Goal: Task Accomplishment & Management: Manage account settings

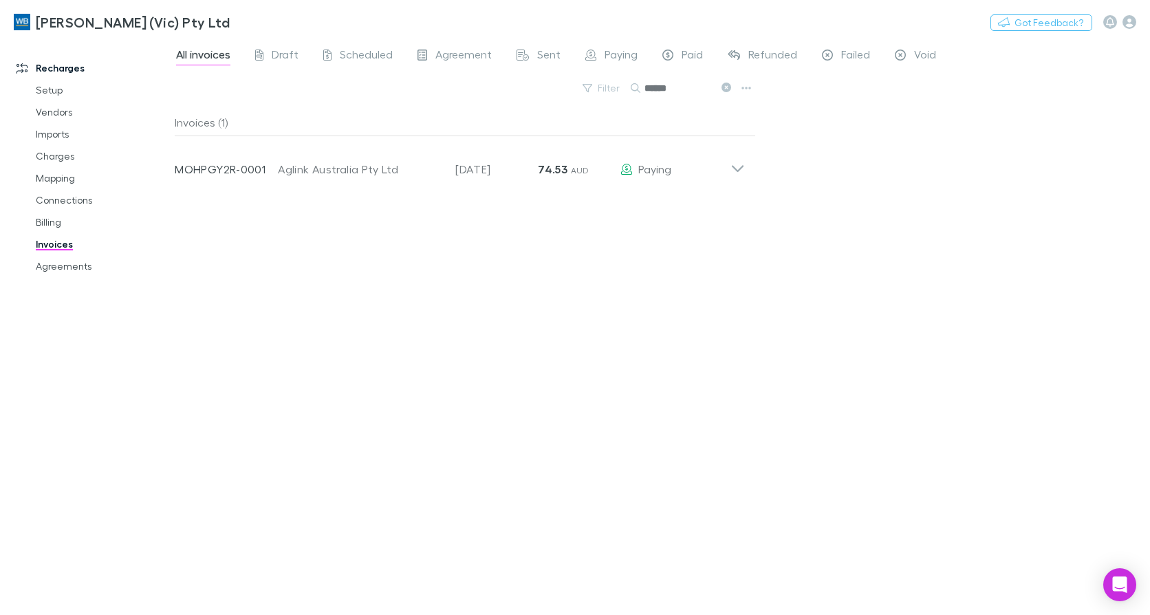
drag, startPoint x: 52, startPoint y: 270, endPoint x: 41, endPoint y: 296, distance: 28.7
click at [52, 270] on link "Agreements" at bounding box center [102, 266] width 160 height 22
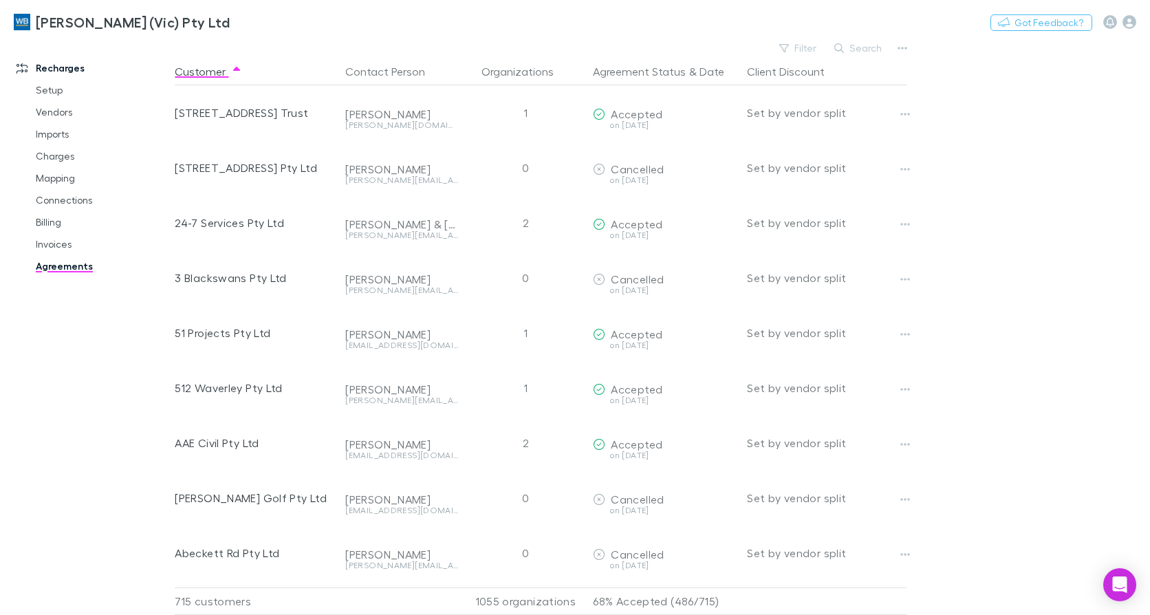
click at [58, 271] on link "Agreements" at bounding box center [102, 266] width 160 height 22
click at [801, 50] on button "Filter" at bounding box center [798, 48] width 52 height 17
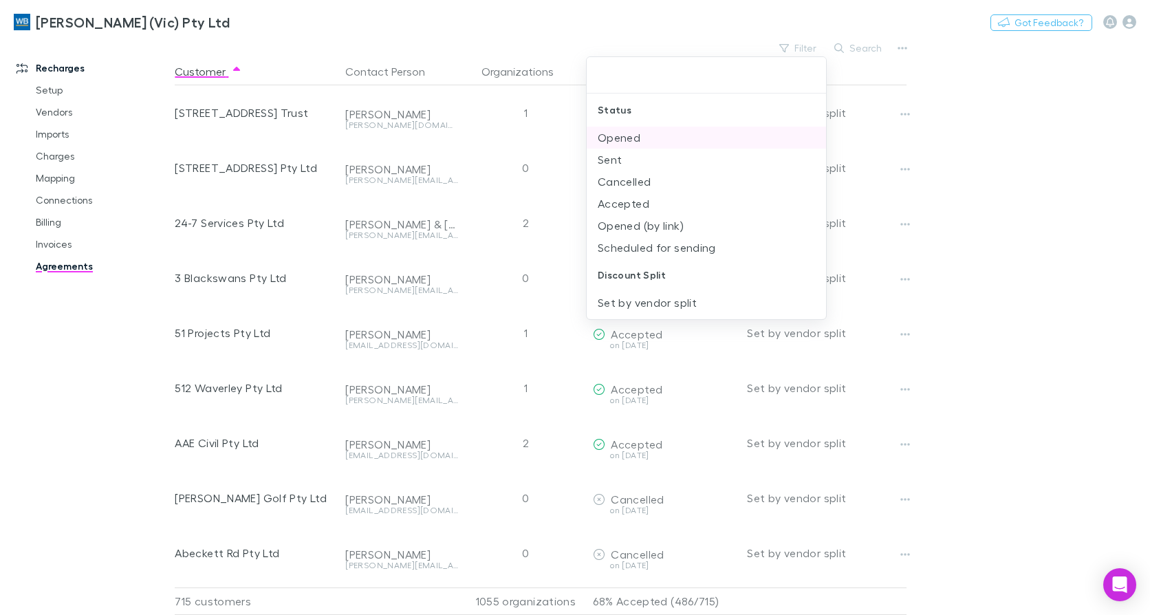
click at [639, 142] on li "Opened" at bounding box center [706, 138] width 239 height 22
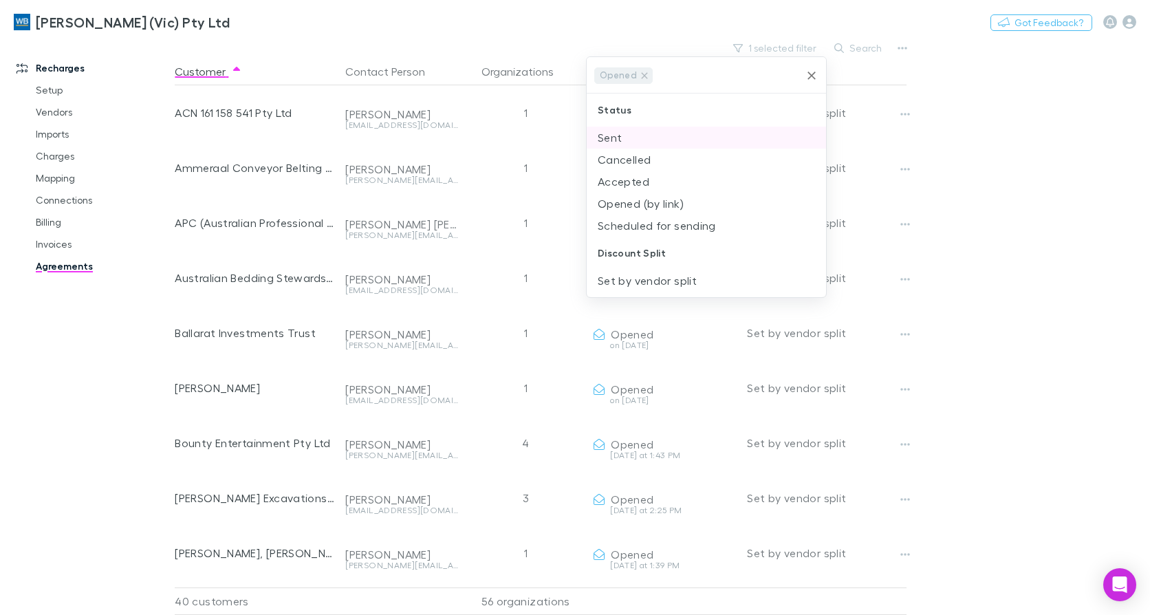
click at [639, 135] on li "Sent" at bounding box center [706, 138] width 239 height 22
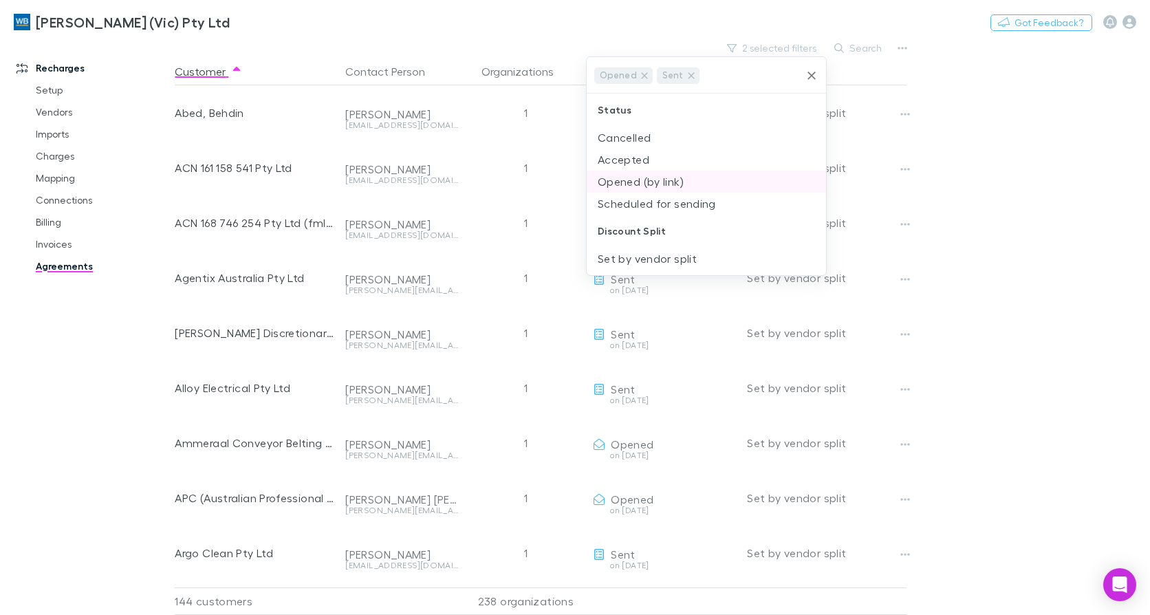
click at [640, 182] on li "Opened (by link)" at bounding box center [706, 182] width 239 height 22
click at [647, 30] on div at bounding box center [575, 307] width 1150 height 615
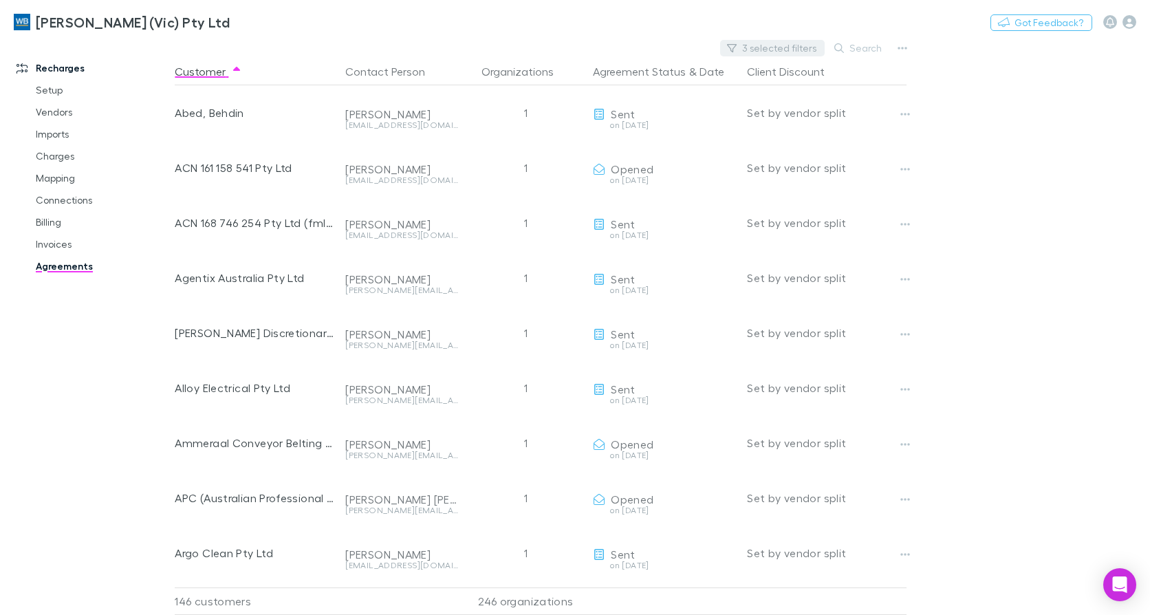
click at [785, 44] on button "3 selected filters" at bounding box center [772, 48] width 105 height 17
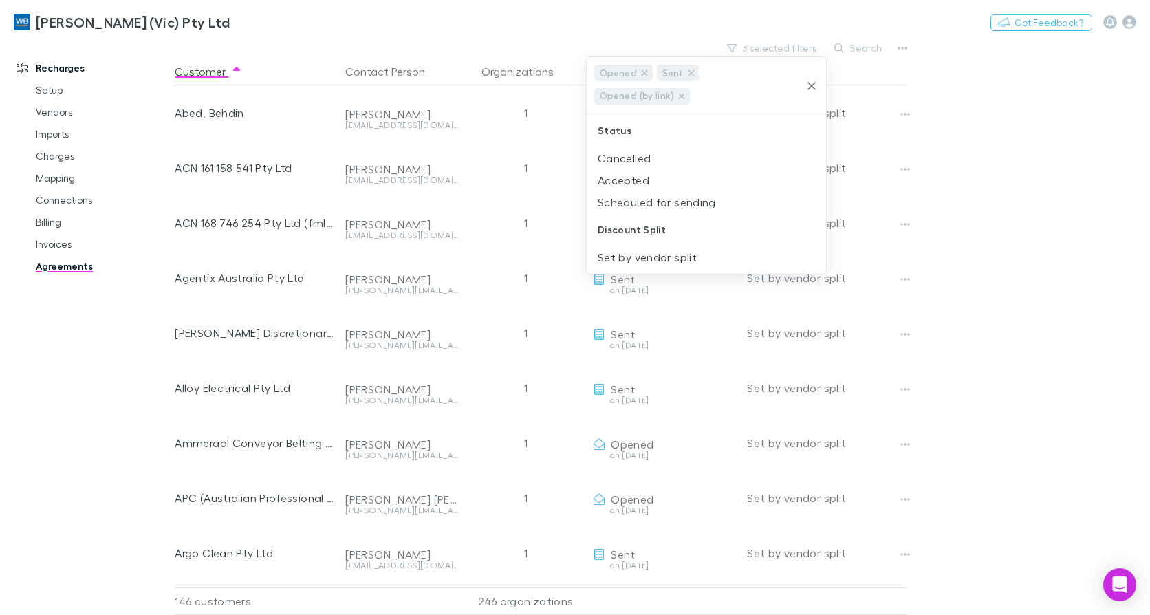
drag, startPoint x: 817, startPoint y: 85, endPoint x: 7, endPoint y: 198, distance: 818.2
click at [817, 85] on icon "Clear" at bounding box center [812, 86] width 14 height 14
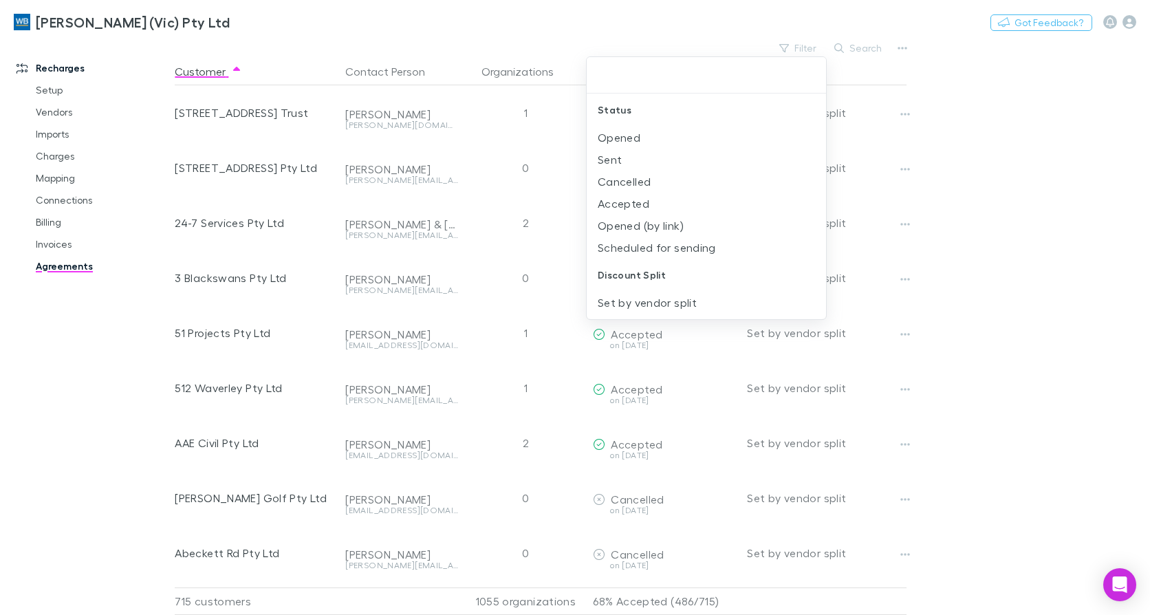
click at [674, 24] on div at bounding box center [575, 307] width 1150 height 615
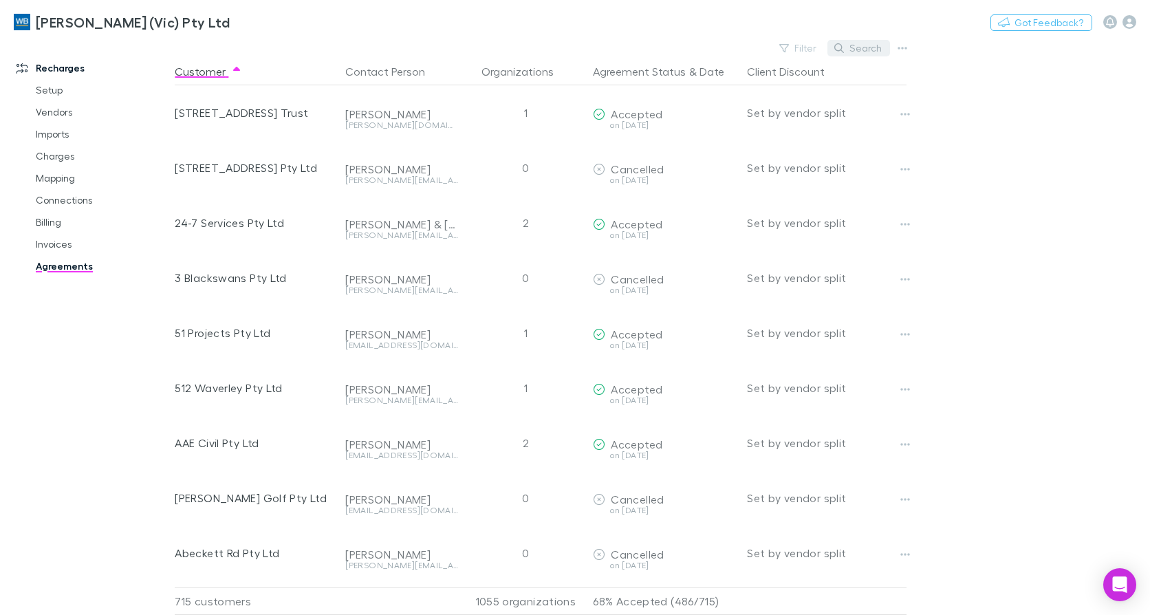
click at [871, 48] on button "Search" at bounding box center [858, 48] width 63 height 17
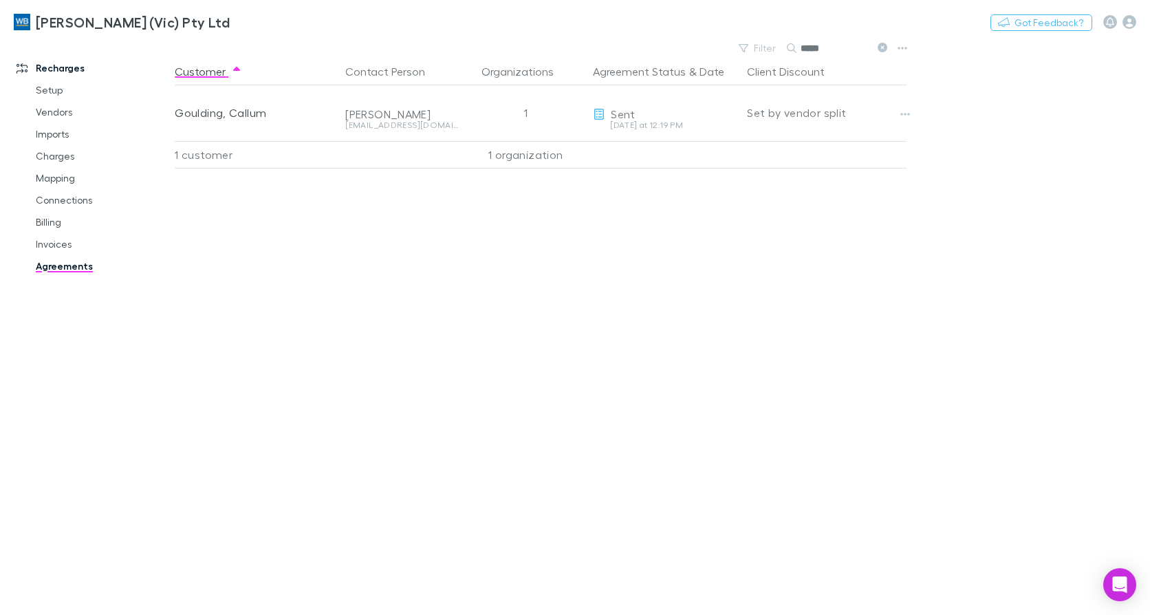
drag, startPoint x: 840, startPoint y: 51, endPoint x: 615, endPoint y: 52, distance: 224.9
click at [615, 52] on div "Filter Search *****" at bounding box center [543, 48] width 737 height 19
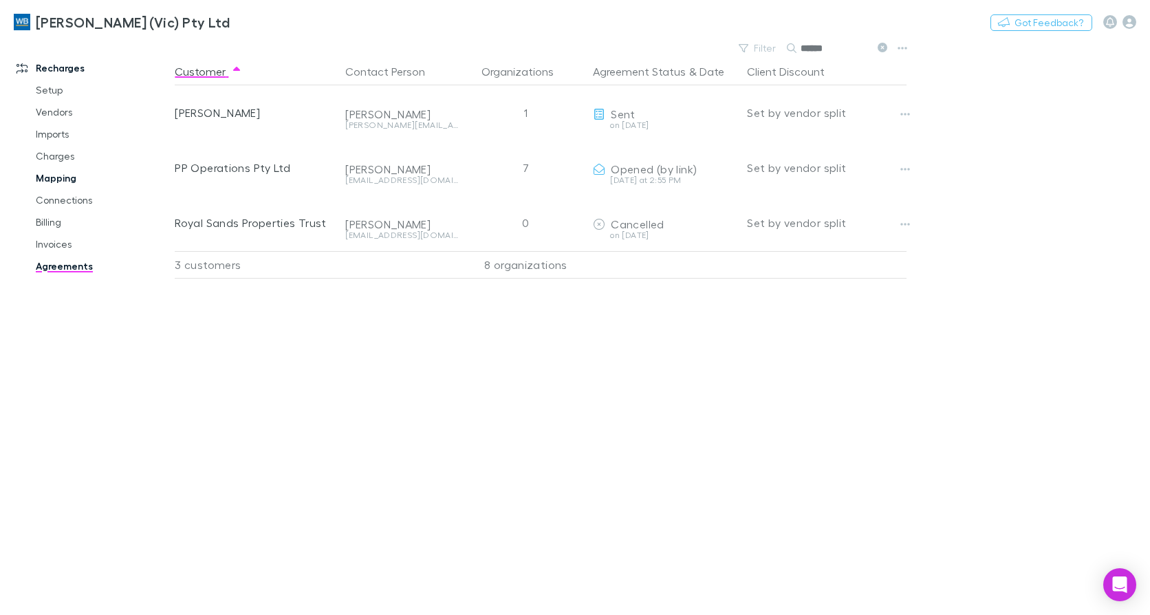
type input "******"
drag, startPoint x: 46, startPoint y: 180, endPoint x: 135, endPoint y: 139, distance: 97.6
click at [46, 180] on link "Mapping" at bounding box center [102, 178] width 160 height 22
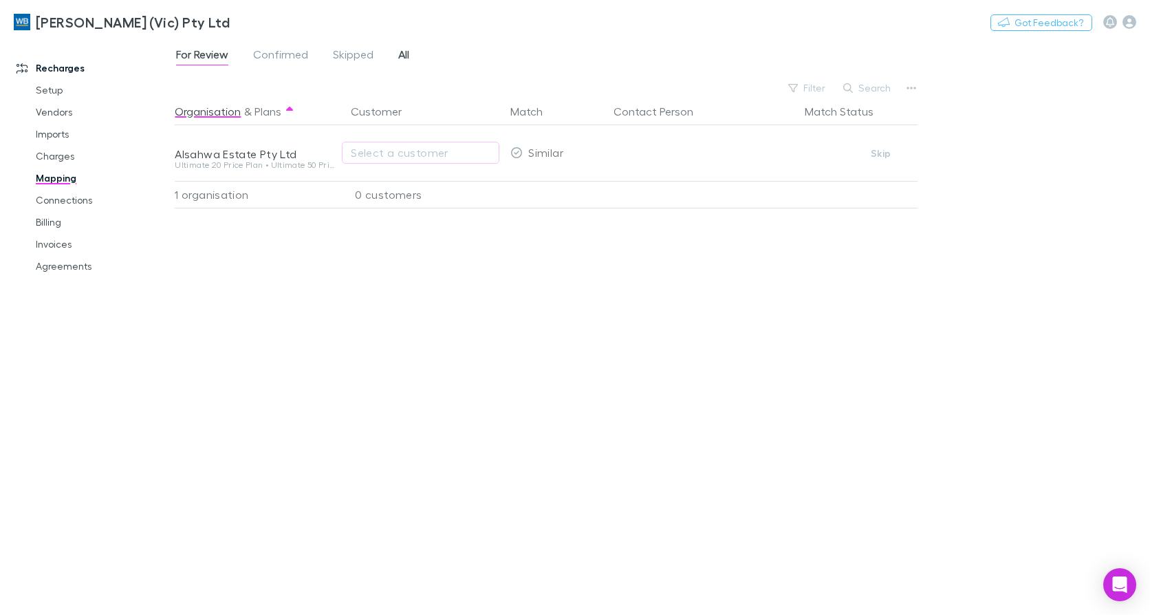
click at [400, 56] on span "All" at bounding box center [403, 56] width 11 height 18
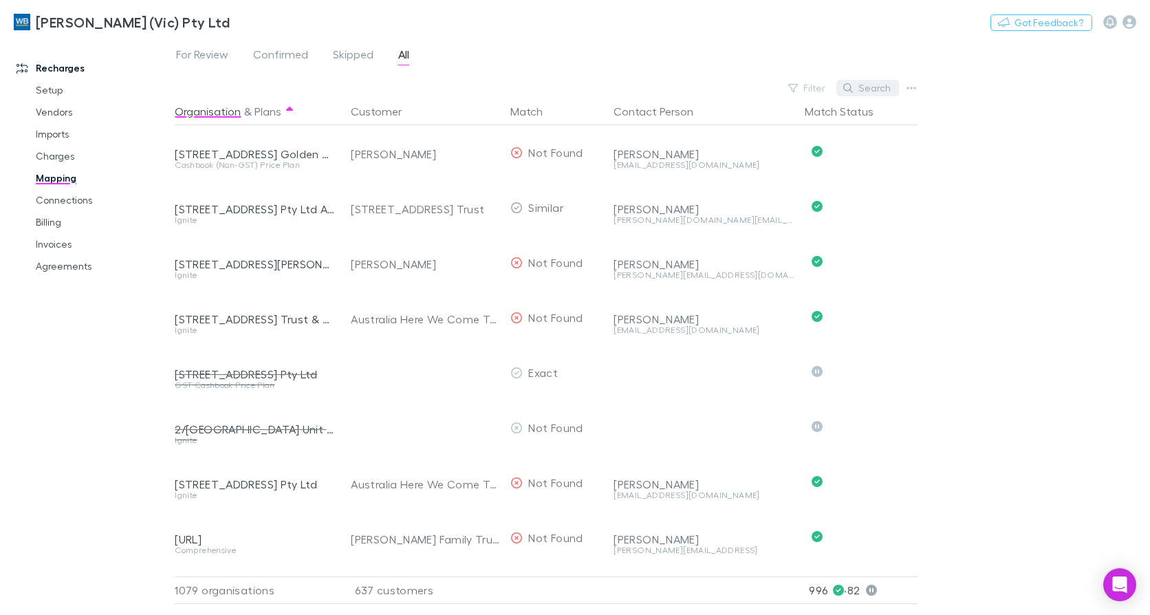
click at [865, 86] on button "Search" at bounding box center [867, 88] width 63 height 17
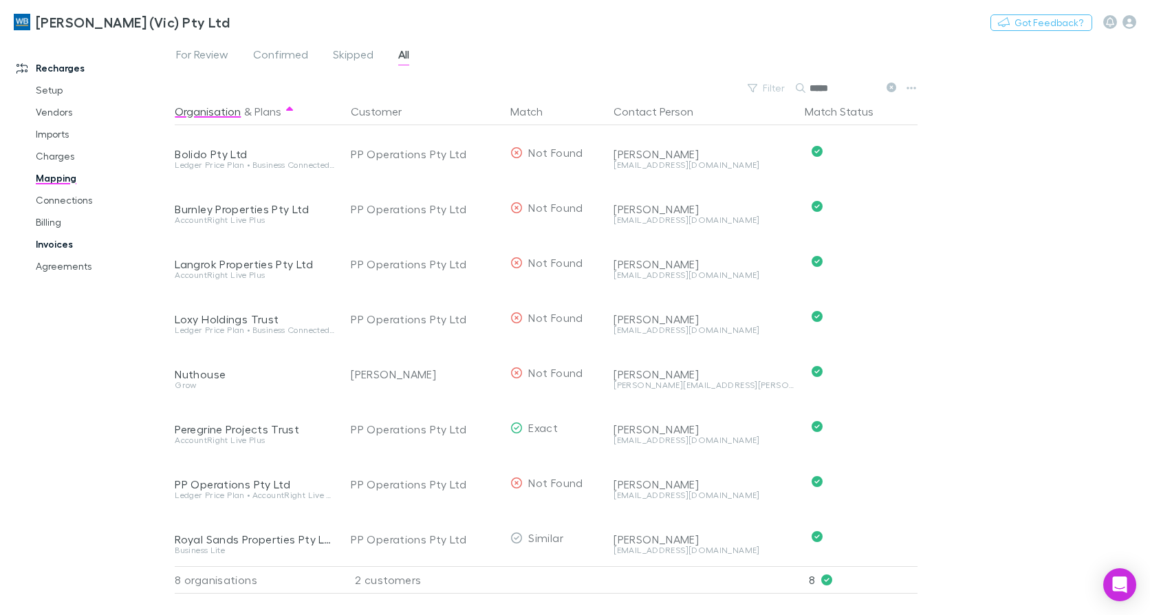
type input "*****"
click at [59, 242] on link "Invoices" at bounding box center [102, 244] width 160 height 22
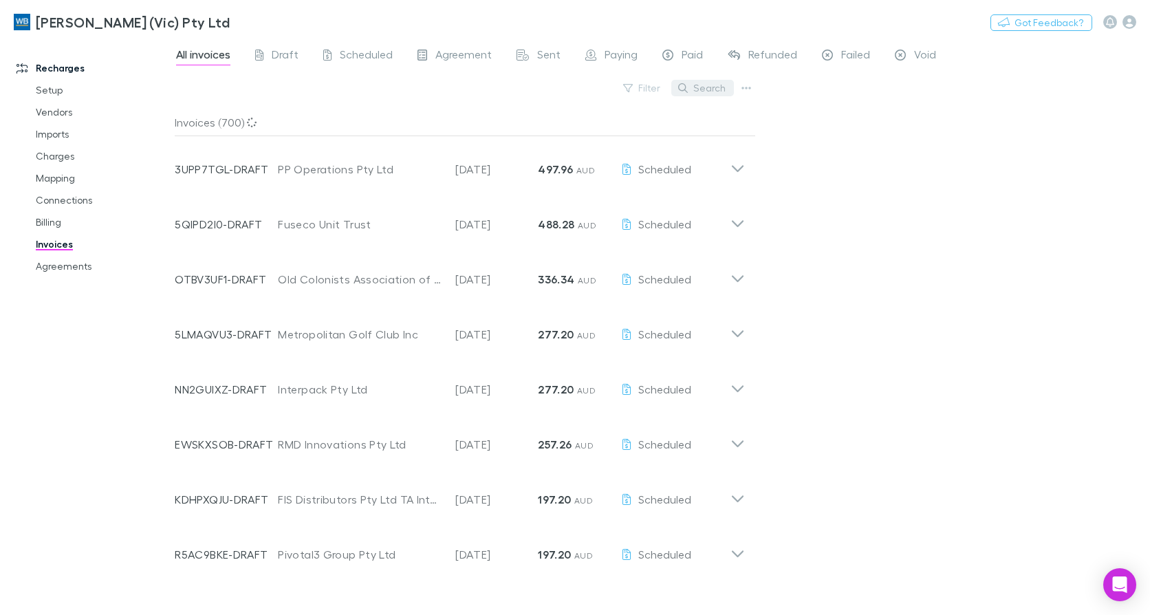
click at [705, 93] on button "Search" at bounding box center [702, 88] width 63 height 17
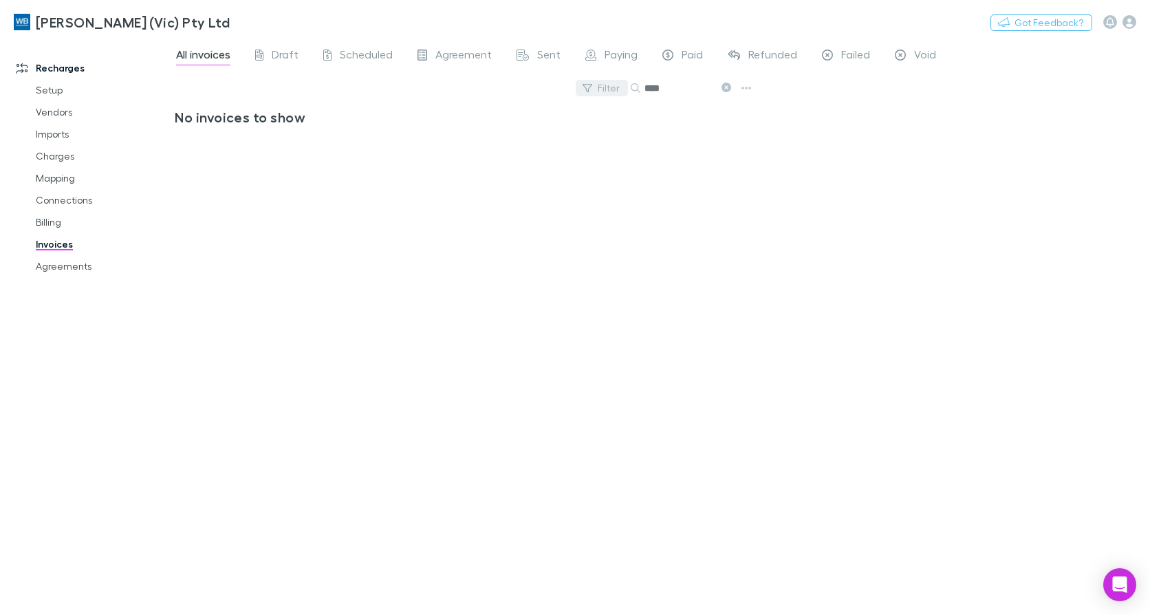
drag, startPoint x: 673, startPoint y: 86, endPoint x: 596, endPoint y: 86, distance: 77.7
click at [596, 86] on div "Filter Search ****" at bounding box center [465, 93] width 581 height 30
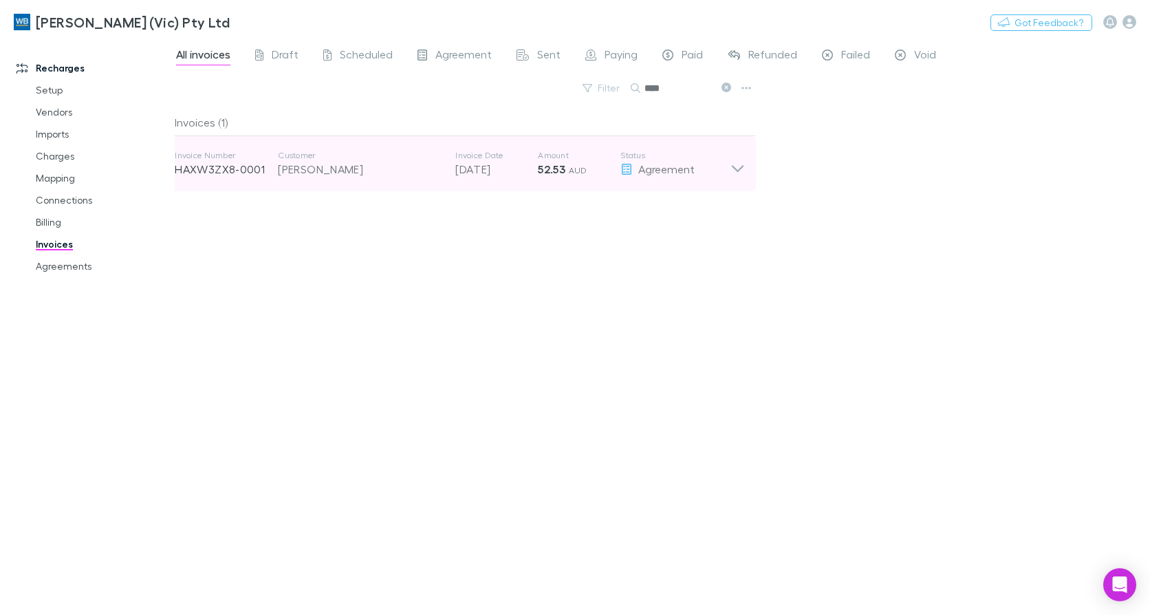
click at [742, 175] on icon at bounding box center [737, 164] width 14 height 28
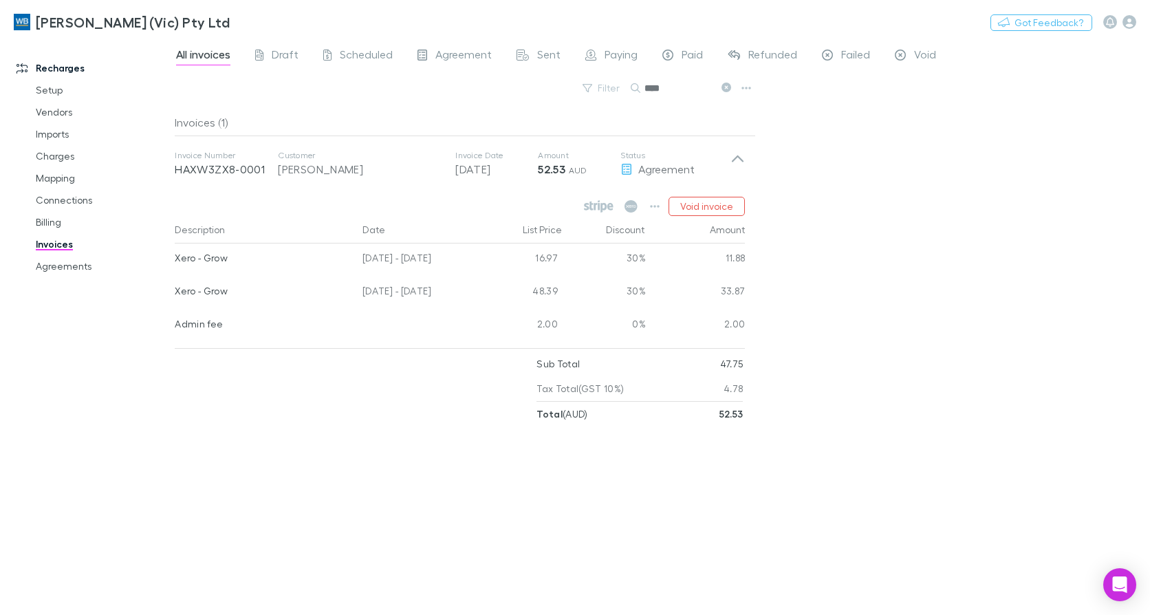
drag, startPoint x: 675, startPoint y: 95, endPoint x: 571, endPoint y: 94, distance: 103.9
click at [571, 94] on div "Filter Search ****" at bounding box center [465, 93] width 581 height 30
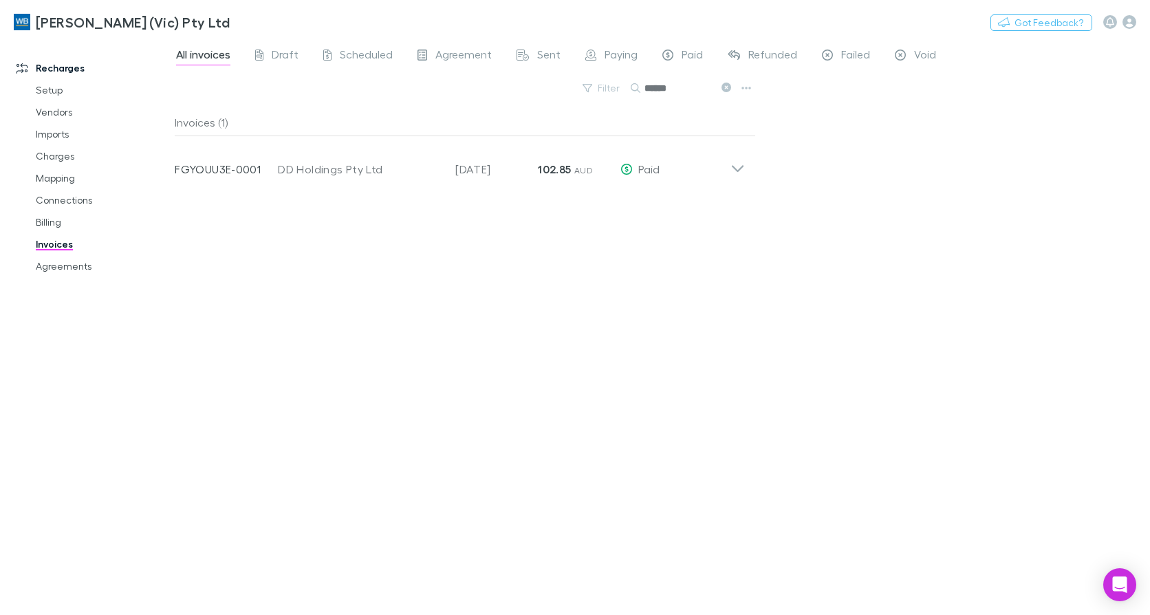
drag, startPoint x: 682, startPoint y: 96, endPoint x: 575, endPoint y: 81, distance: 107.7
click at [575, 81] on div "Filter Search ******" at bounding box center [465, 93] width 581 height 30
type input "******"
click at [75, 270] on link "Agreements" at bounding box center [102, 266] width 160 height 22
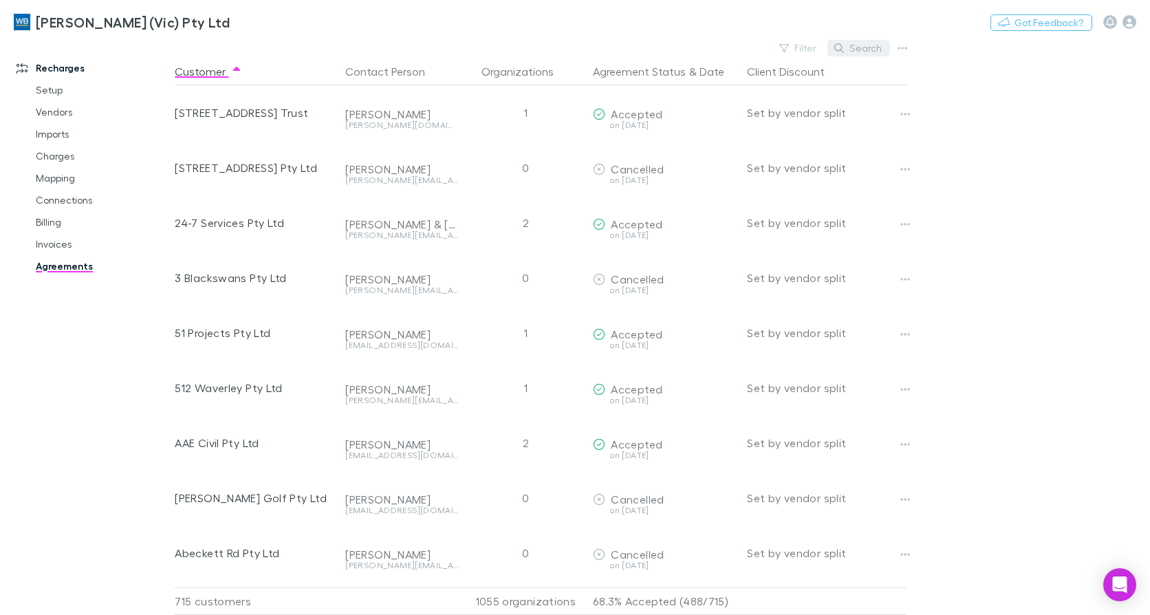
click at [856, 50] on button "Search" at bounding box center [858, 48] width 63 height 17
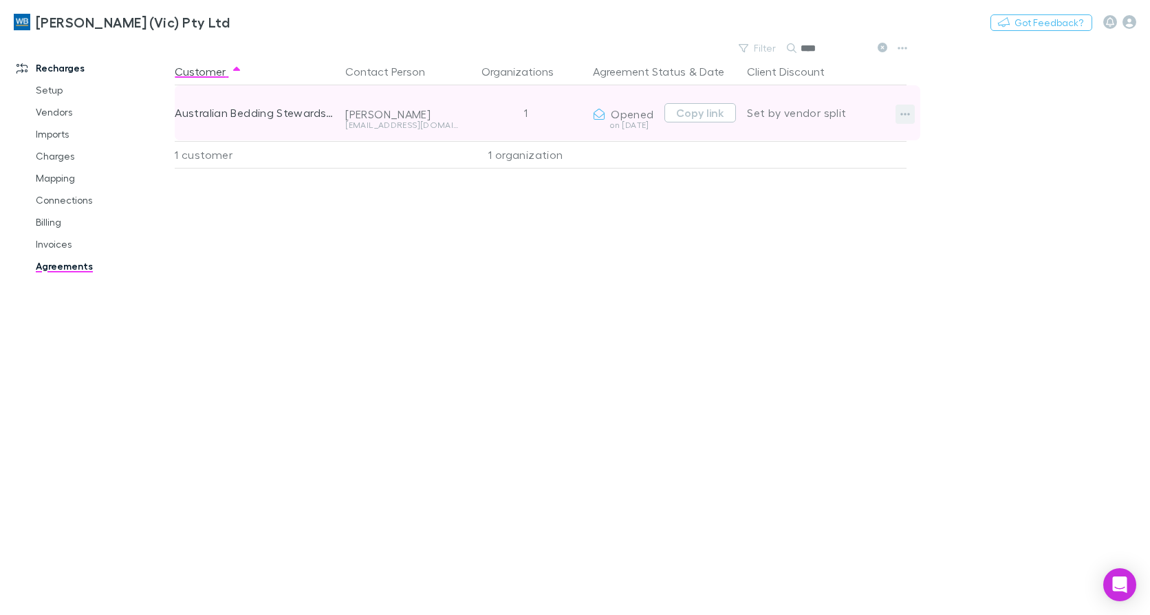
type input "****"
click at [907, 118] on icon "button" at bounding box center [905, 114] width 10 height 11
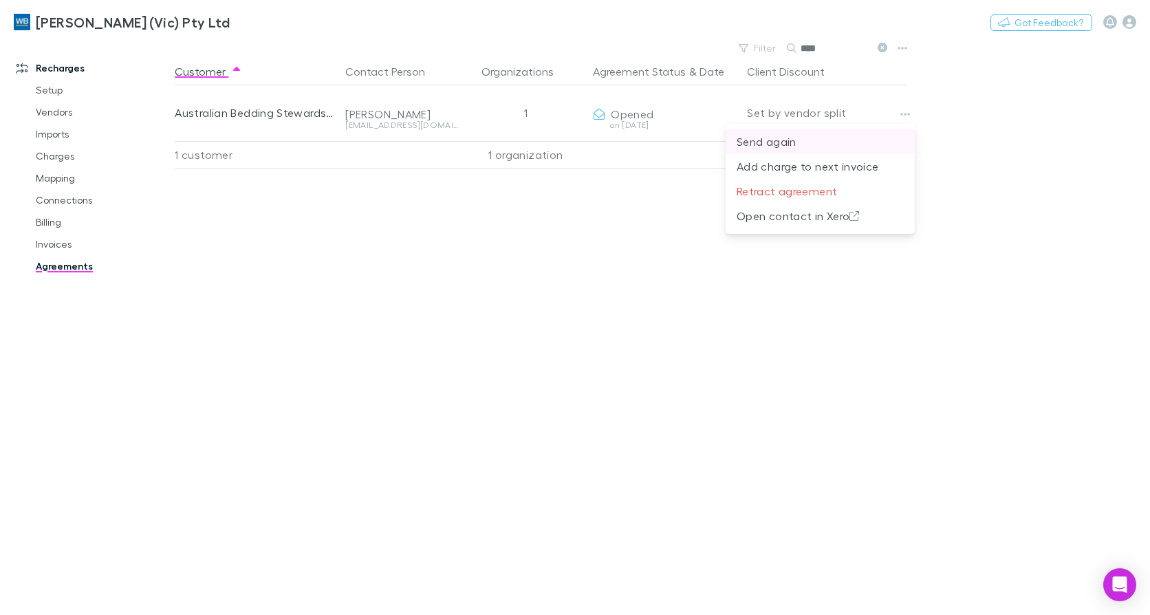
click at [802, 148] on p "Send again" at bounding box center [820, 141] width 167 height 17
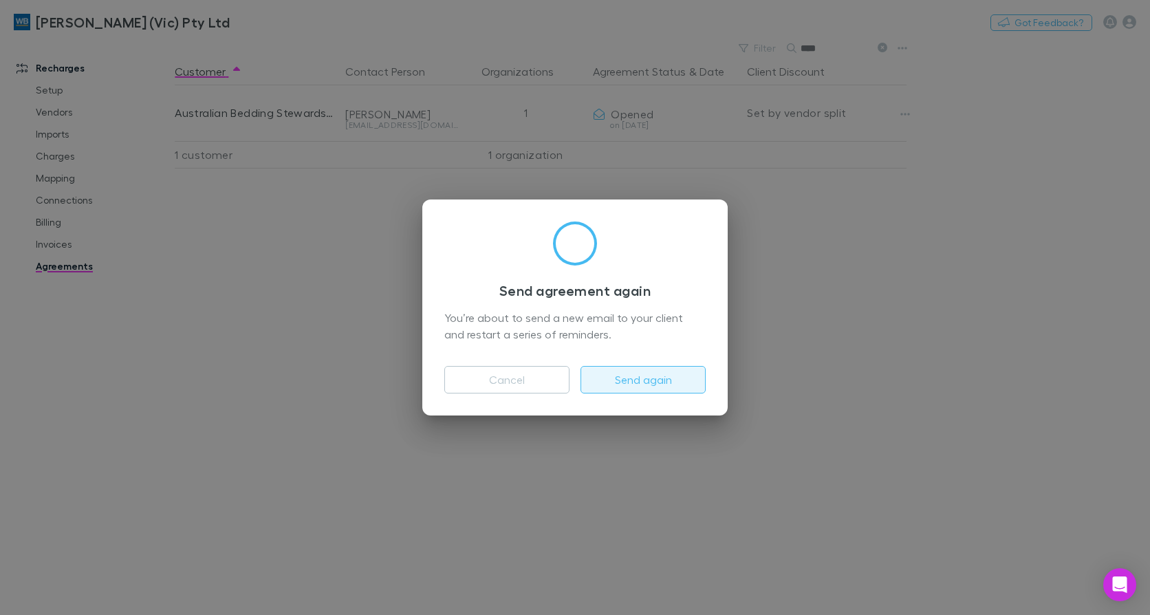
click at [647, 376] on button "Send again" at bounding box center [643, 380] width 125 height 28
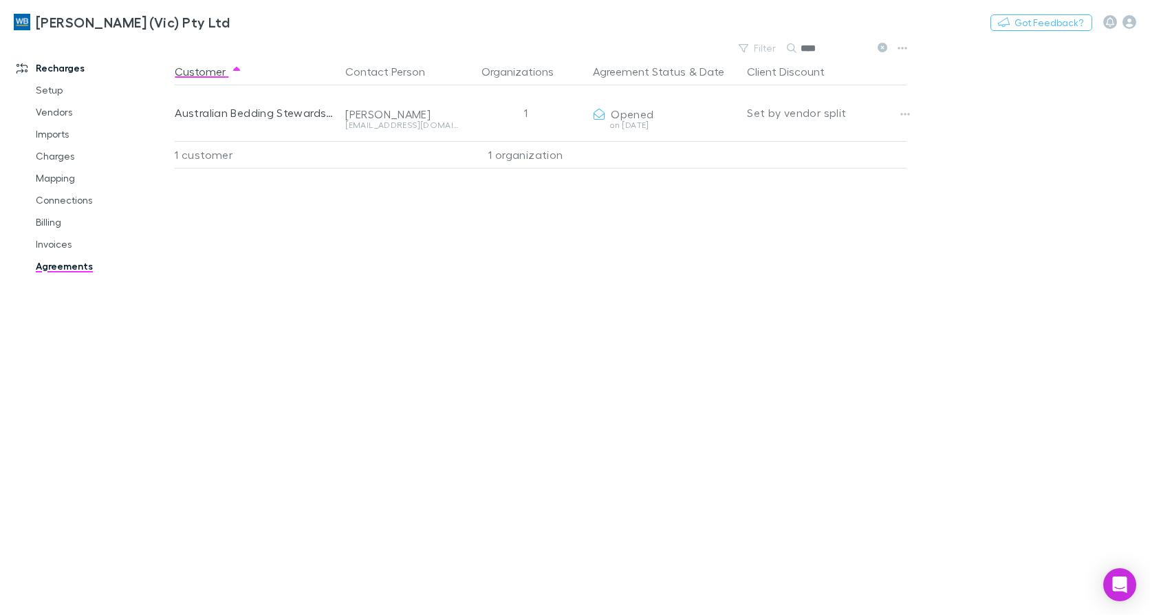
click at [883, 50] on icon at bounding box center [883, 48] width 10 height 10
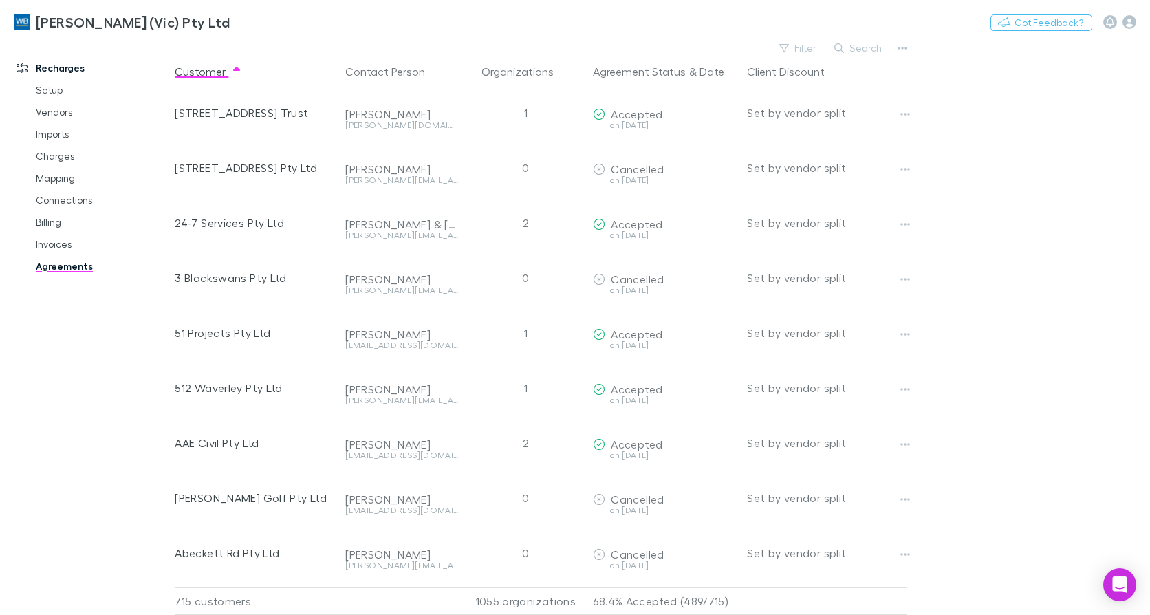
drag, startPoint x: 706, startPoint y: 384, endPoint x: 955, endPoint y: 133, distance: 352.6
click at [54, 243] on link "Invoices" at bounding box center [102, 244] width 160 height 22
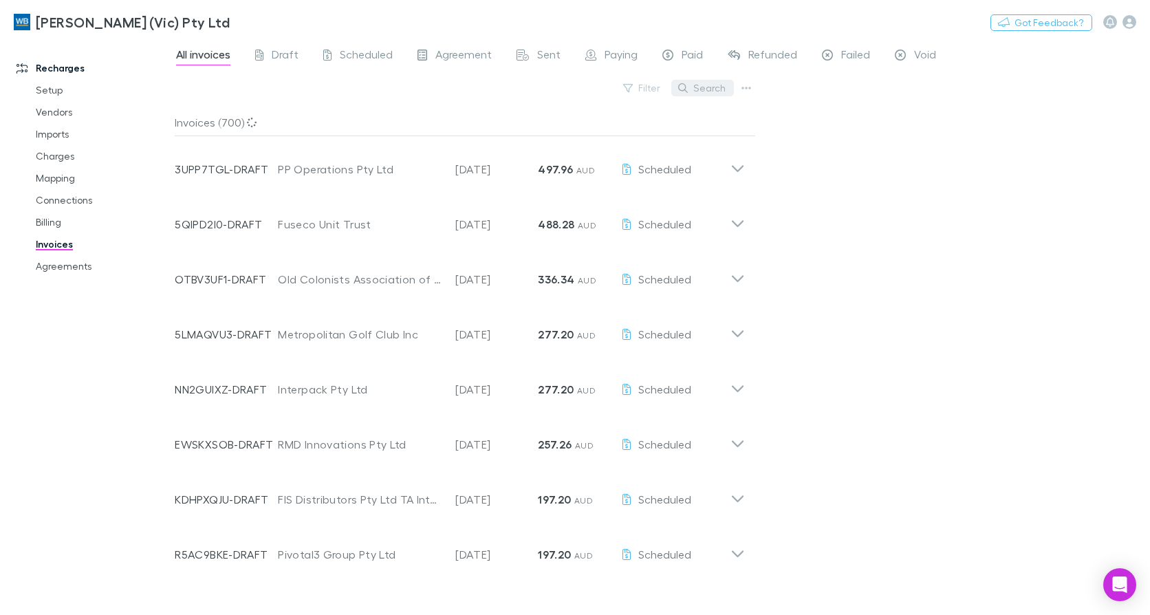
click at [703, 85] on button "Search" at bounding box center [702, 88] width 63 height 17
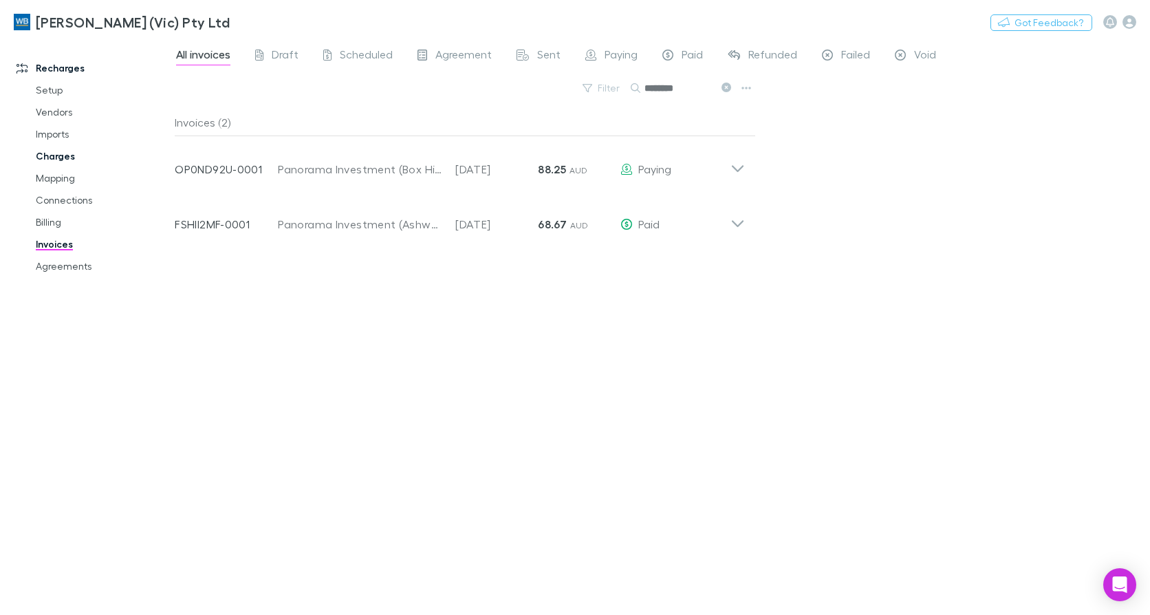
type input "********"
click at [64, 259] on link "Agreements" at bounding box center [102, 266] width 160 height 22
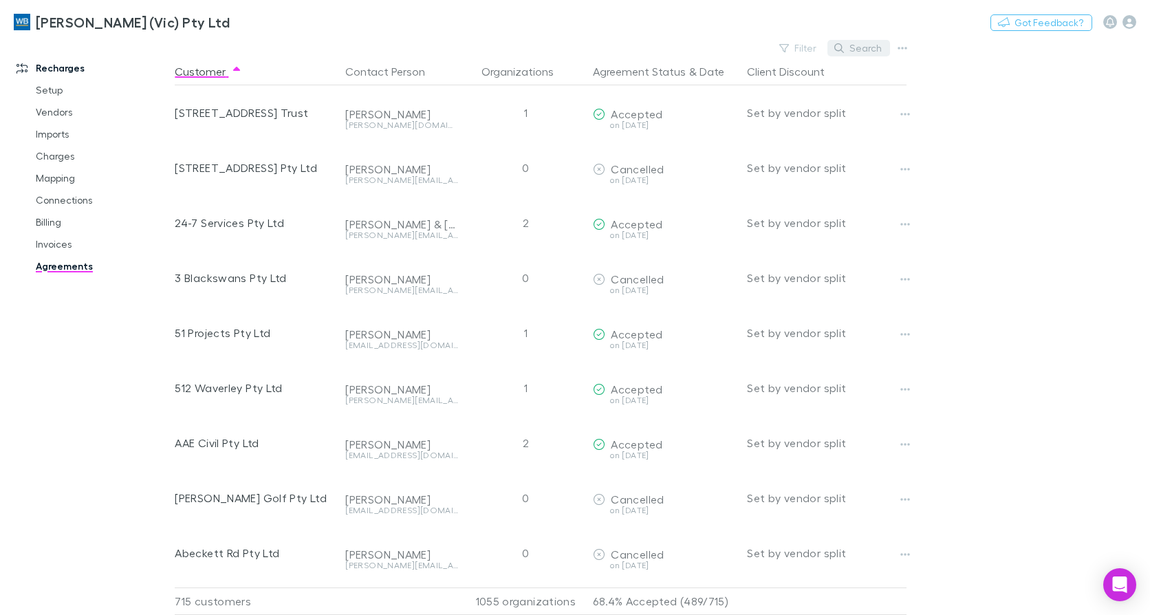
click at [856, 44] on button "Search" at bounding box center [858, 48] width 63 height 17
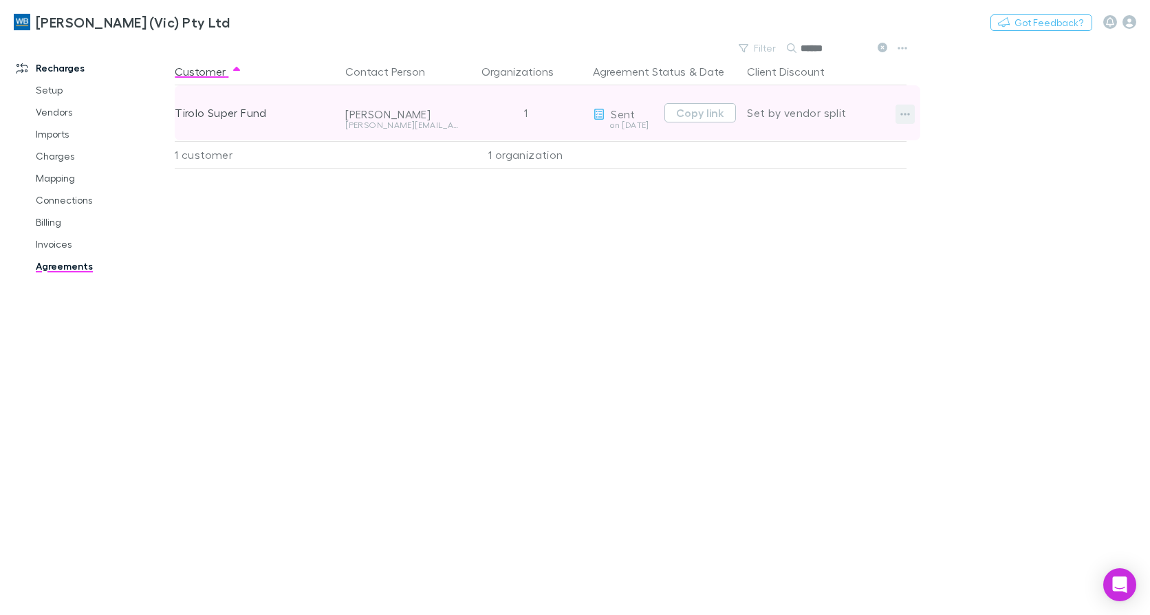
click at [910, 116] on icon "button" at bounding box center [905, 114] width 10 height 11
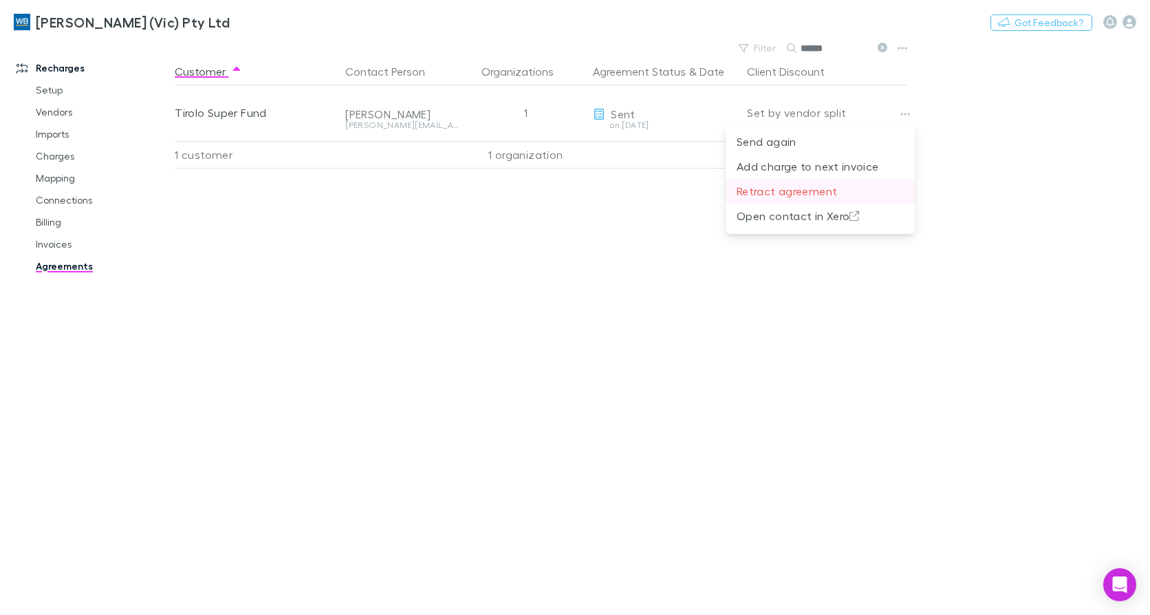
click at [770, 186] on p "Retract agreement" at bounding box center [820, 191] width 167 height 17
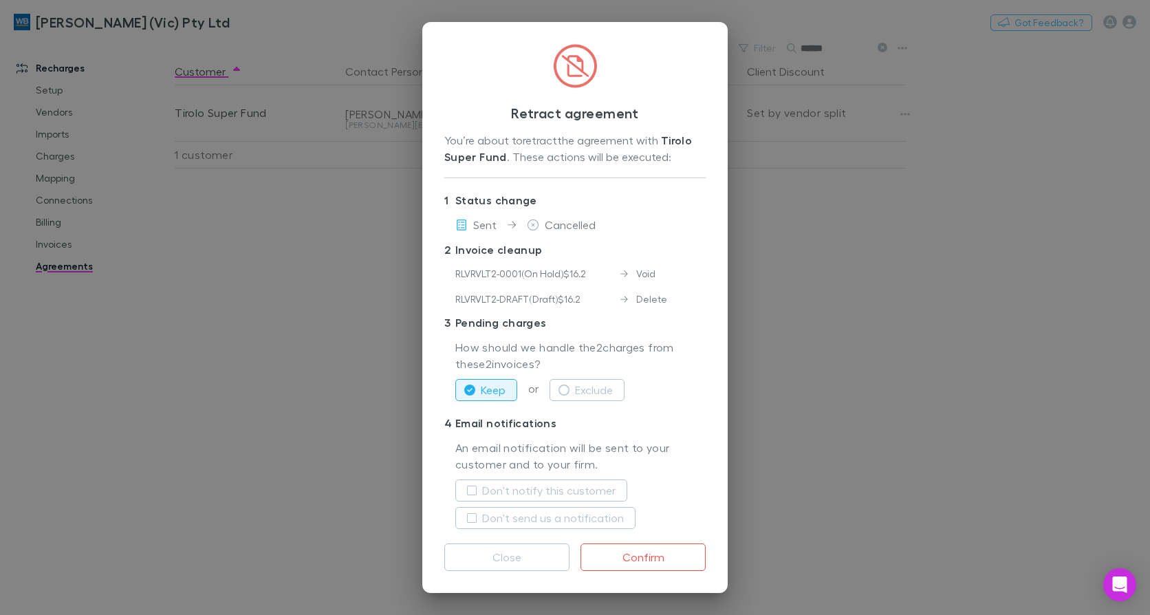
click at [603, 377] on div "Keep or Exclude" at bounding box center [580, 389] width 250 height 33
click at [598, 381] on button "Exclude" at bounding box center [587, 390] width 75 height 22
click at [565, 511] on label "Don't send us a notification" at bounding box center [553, 518] width 142 height 17
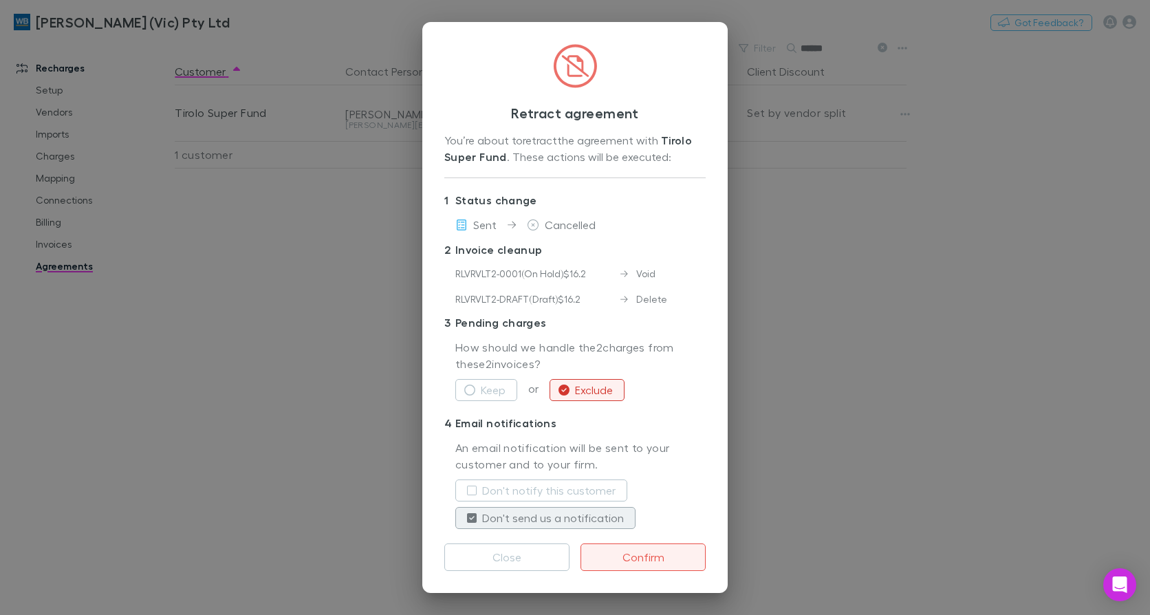
click at [657, 561] on button "Confirm" at bounding box center [643, 557] width 125 height 28
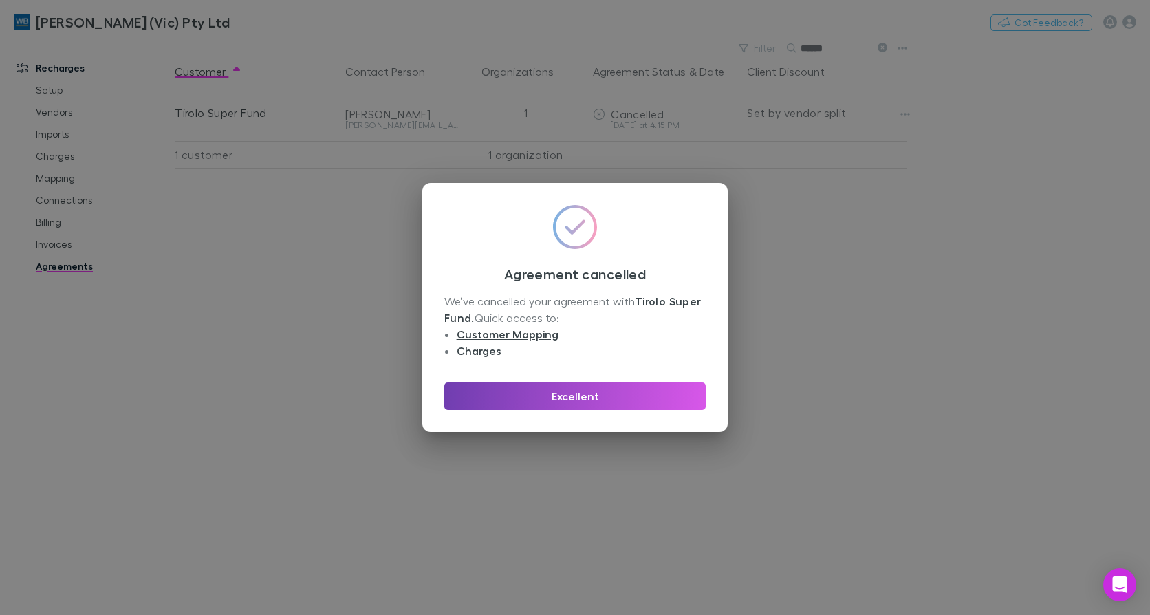
drag, startPoint x: 592, startPoint y: 393, endPoint x: 390, endPoint y: 614, distance: 299.4
click at [592, 393] on button "Excellent" at bounding box center [574, 396] width 261 height 28
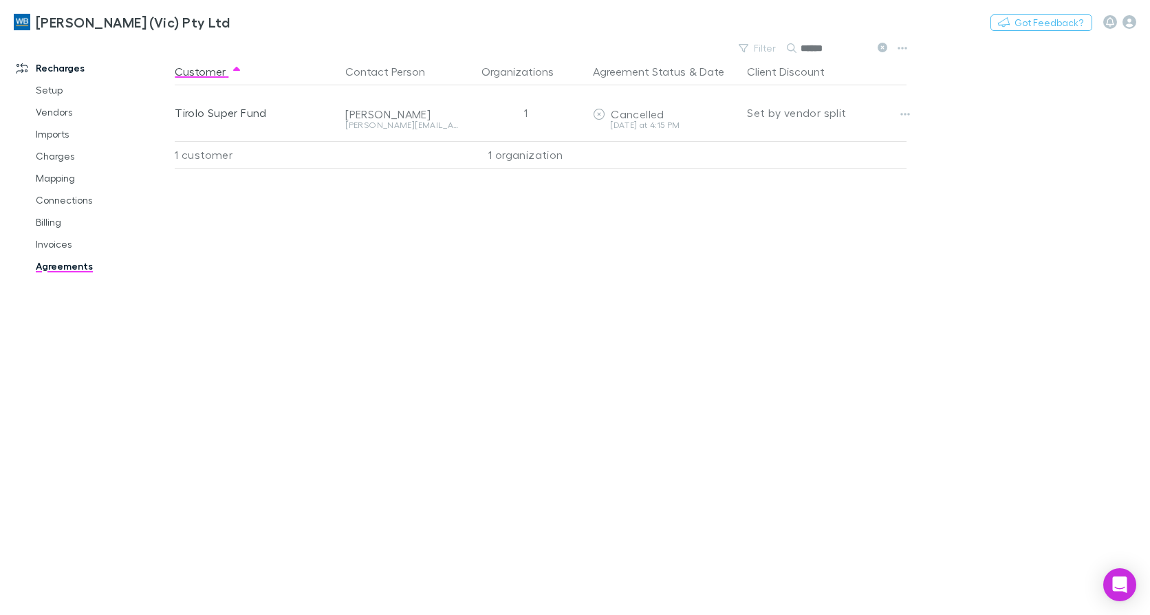
drag, startPoint x: 832, startPoint y: 48, endPoint x: 626, endPoint y: 49, distance: 206.3
click at [626, 49] on div "Filter Search ******" at bounding box center [543, 48] width 737 height 19
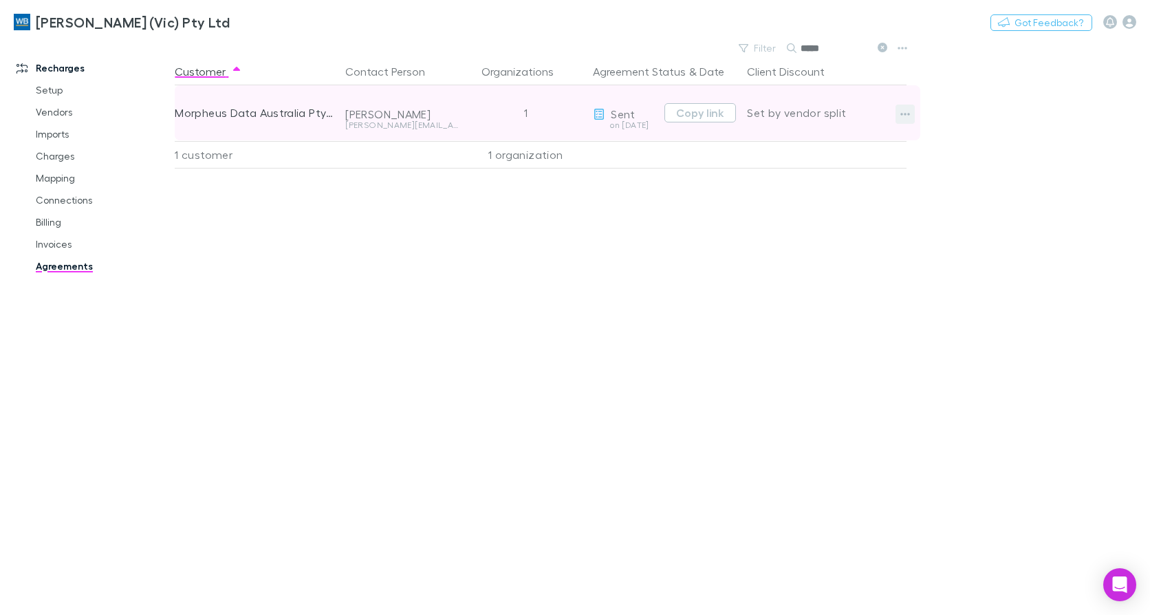
type input "*****"
click at [899, 116] on button "button" at bounding box center [905, 114] width 19 height 19
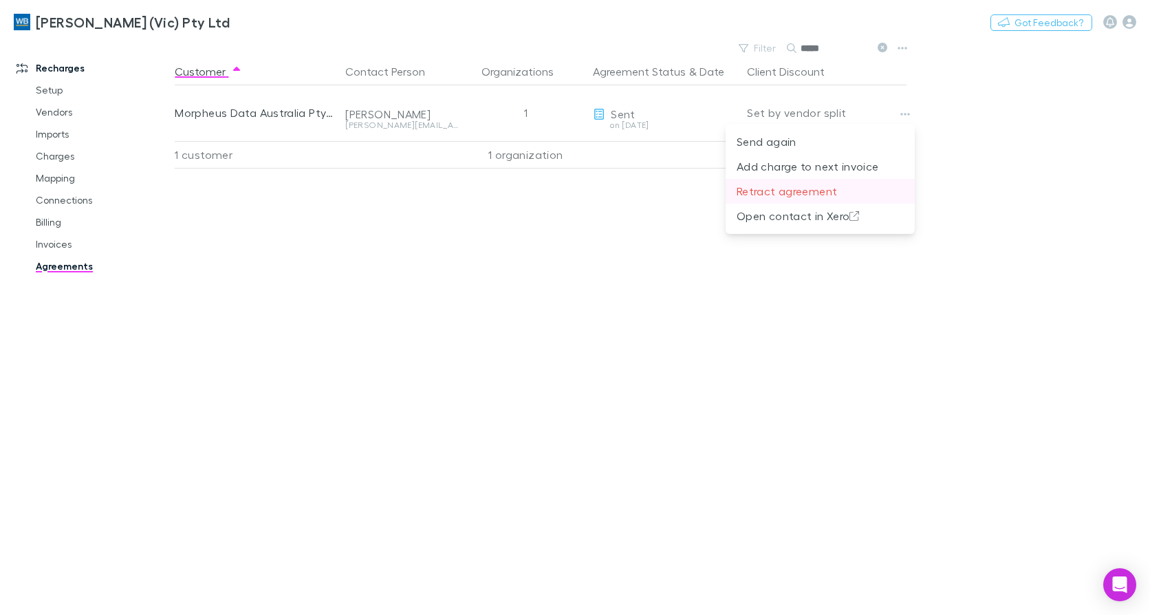
click at [791, 193] on p "Retract agreement" at bounding box center [820, 191] width 167 height 17
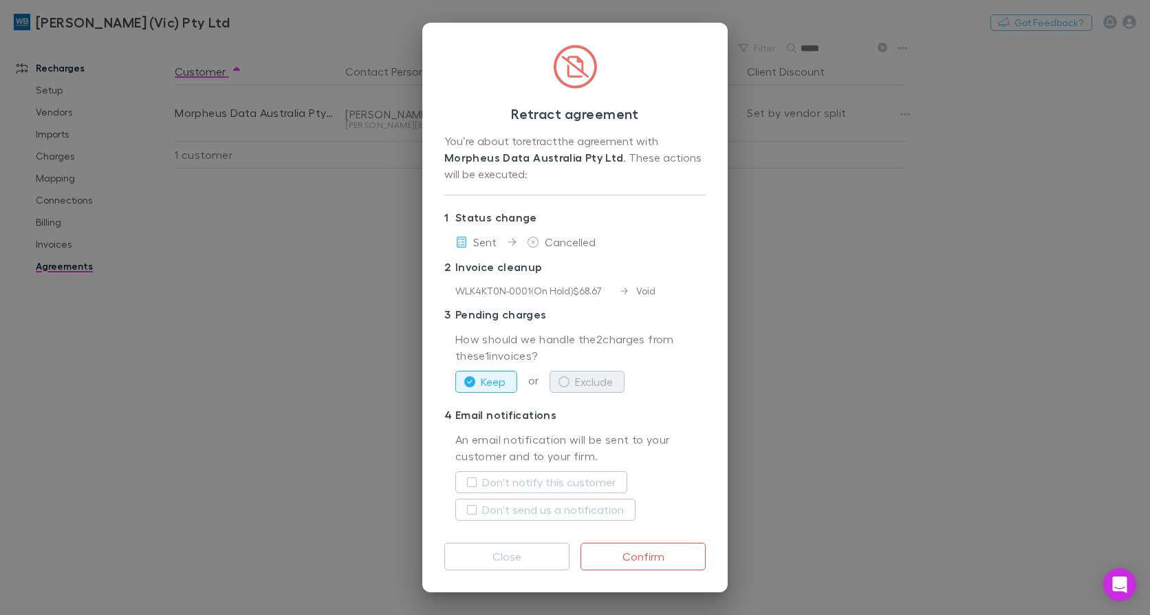
click at [591, 380] on button "Exclude" at bounding box center [587, 382] width 75 height 22
click at [579, 482] on label "Don't notify this customer" at bounding box center [548, 482] width 133 height 17
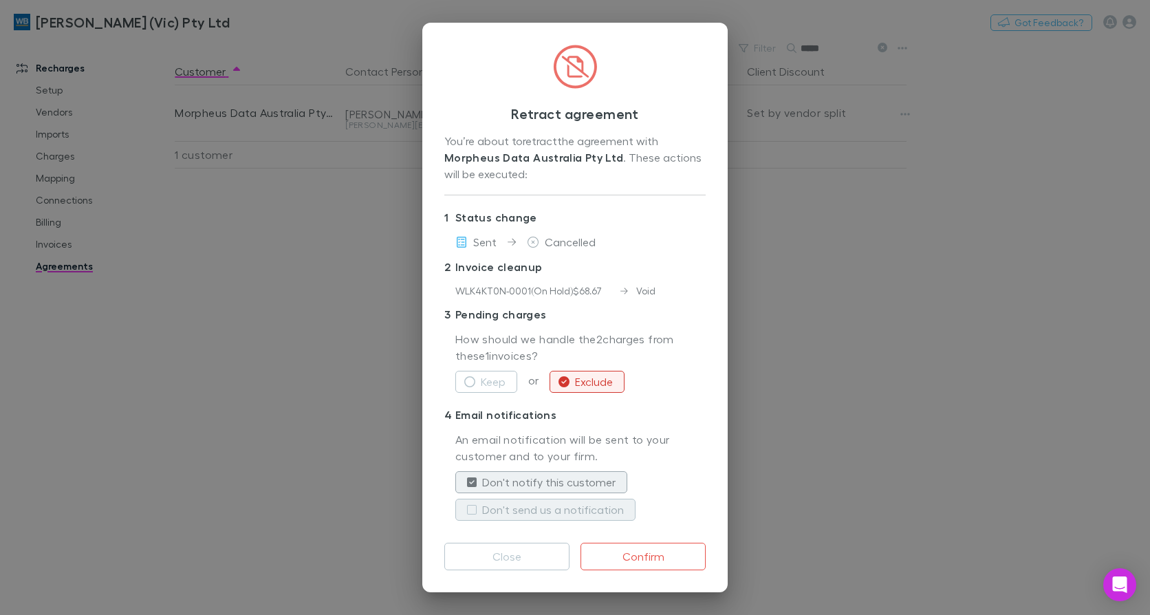
click at [589, 508] on label "Don't send us a notification" at bounding box center [553, 509] width 142 height 17
click at [670, 562] on button "Confirm" at bounding box center [643, 557] width 125 height 28
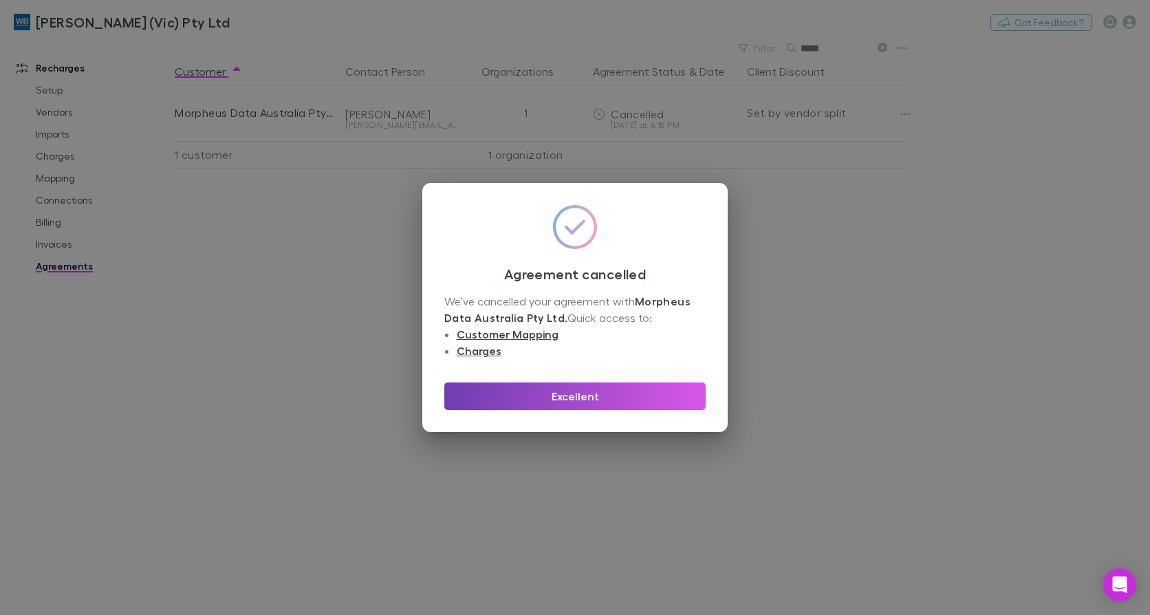
click at [572, 398] on button "Excellent" at bounding box center [574, 396] width 261 height 28
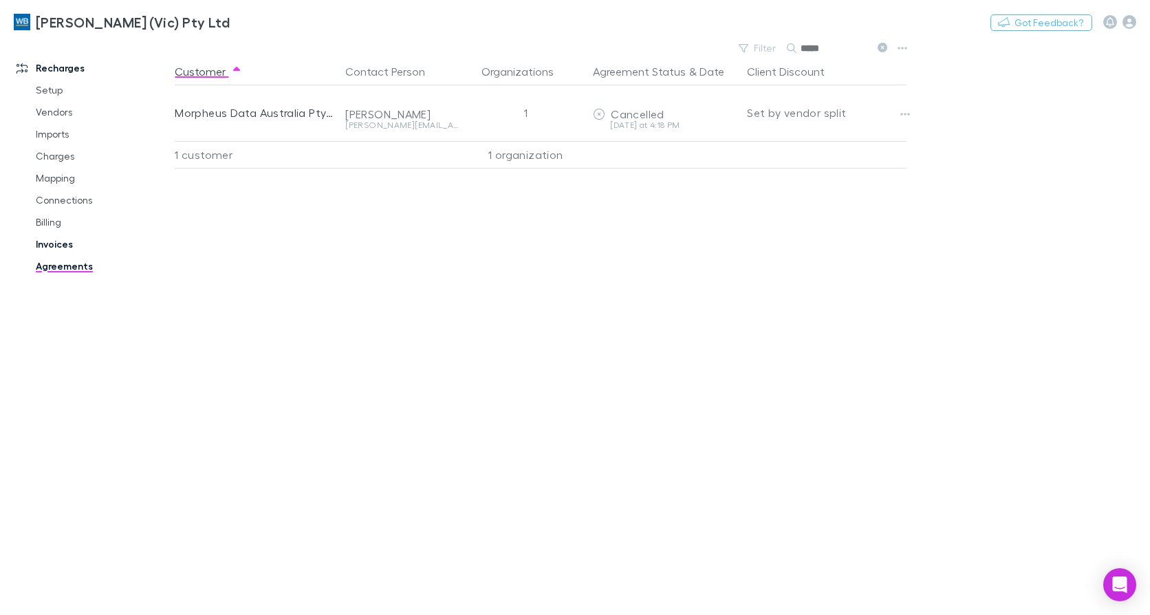
click at [47, 234] on link "Invoices" at bounding box center [102, 244] width 160 height 22
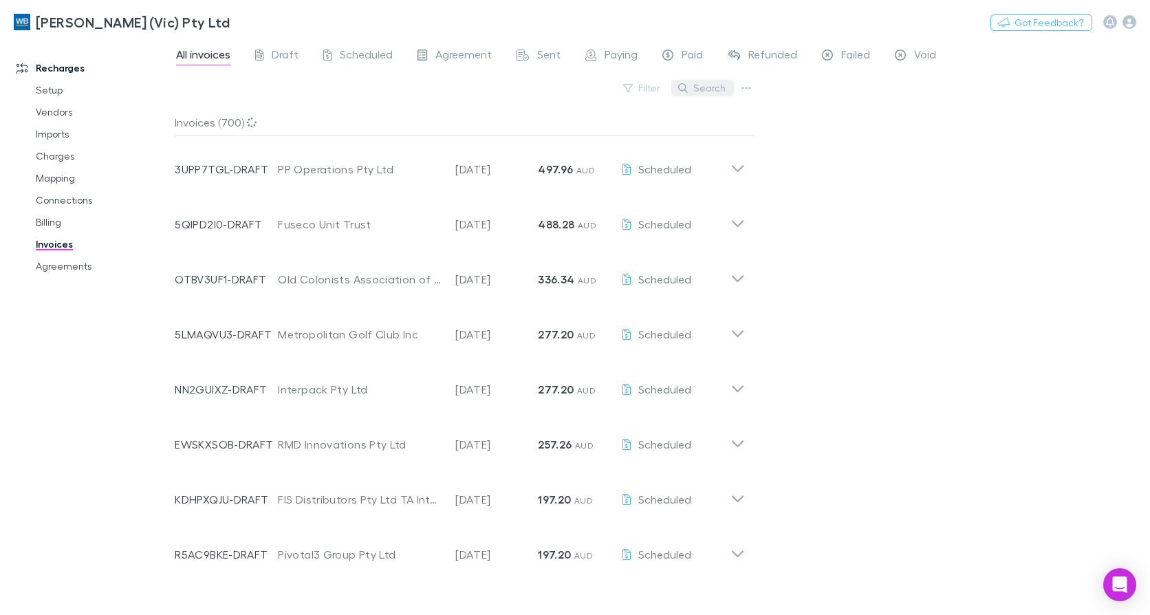
click at [715, 87] on button "Search" at bounding box center [702, 88] width 63 height 17
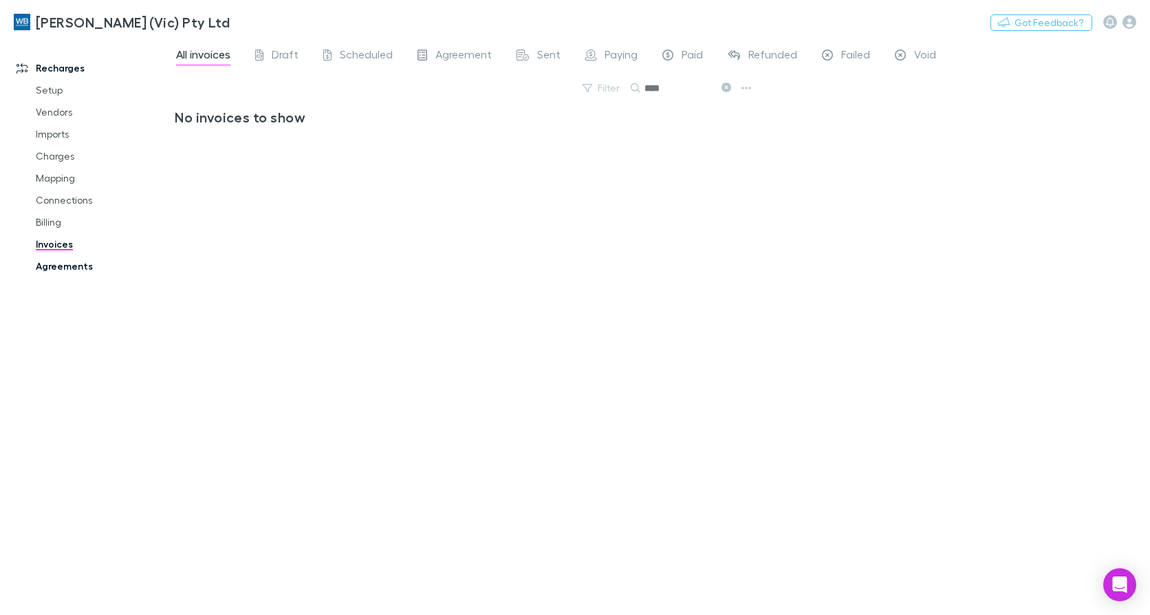
type input "****"
click at [50, 268] on link "Agreements" at bounding box center [102, 266] width 160 height 22
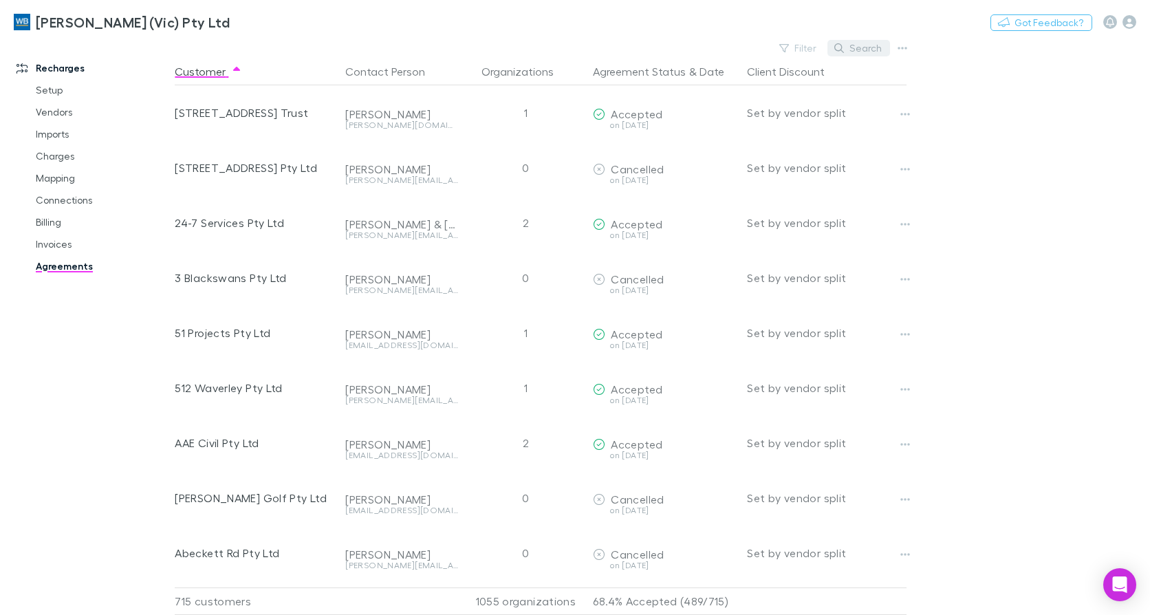
click at [860, 46] on button "Search" at bounding box center [858, 48] width 63 height 17
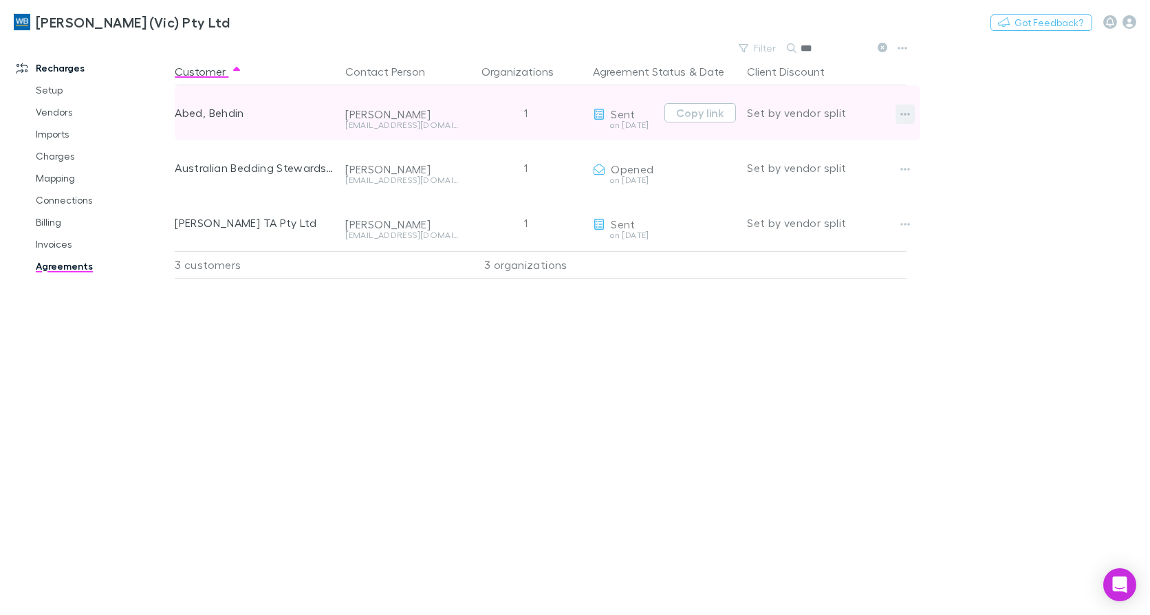
type input "***"
click at [908, 112] on icon "button" at bounding box center [905, 114] width 10 height 11
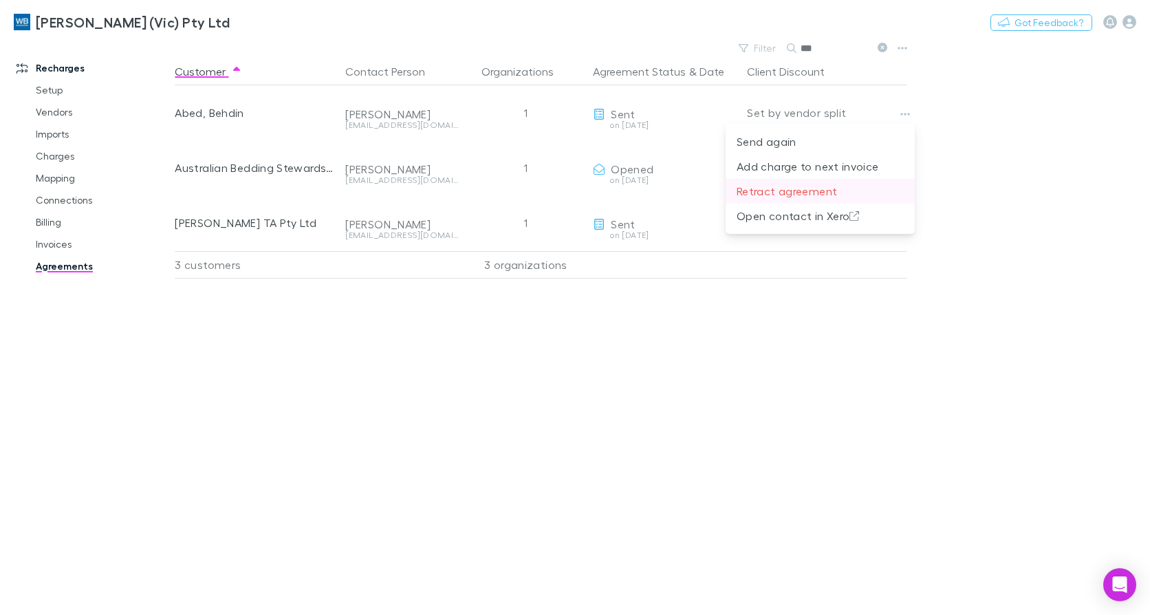
click at [777, 192] on p "Retract agreement" at bounding box center [820, 191] width 167 height 17
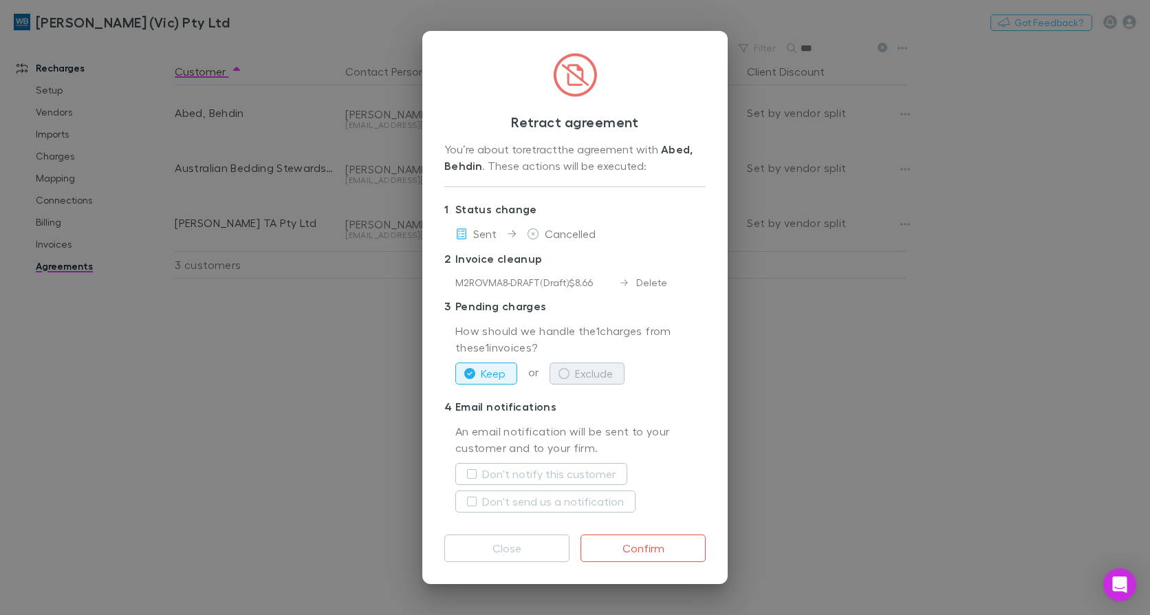
click at [598, 375] on button "Exclude" at bounding box center [587, 373] width 75 height 22
click at [483, 469] on label "Don't notify this customer" at bounding box center [548, 474] width 133 height 17
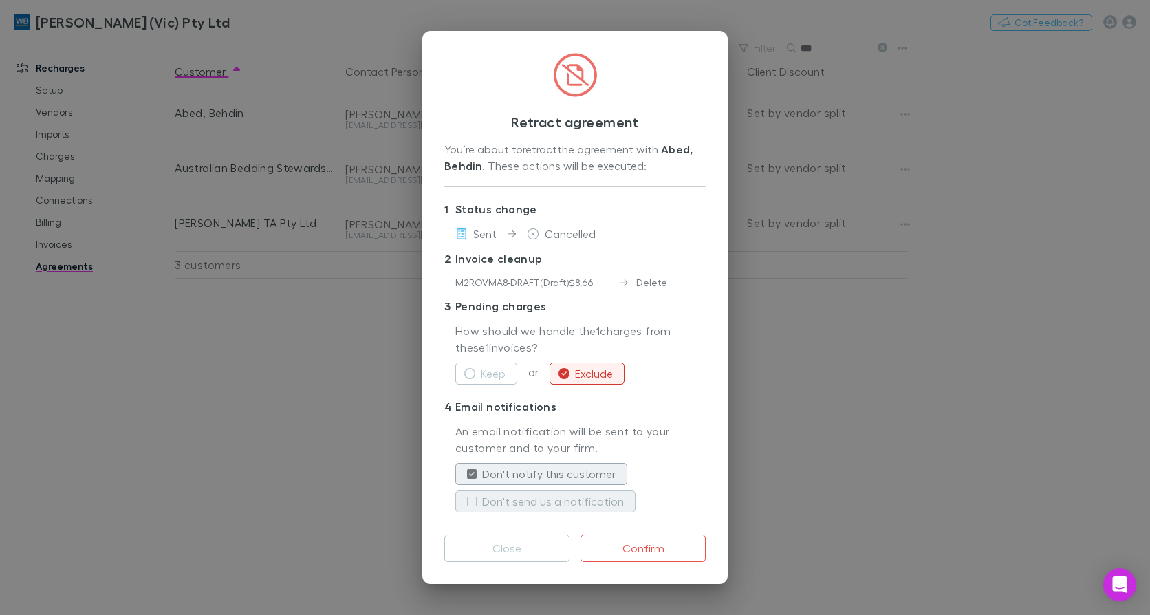
drag, startPoint x: 504, startPoint y: 494, endPoint x: 578, endPoint y: 510, distance: 75.3
click at [505, 494] on label "Don't send us a notification" at bounding box center [553, 501] width 142 height 17
click at [642, 536] on button "Confirm" at bounding box center [643, 548] width 125 height 28
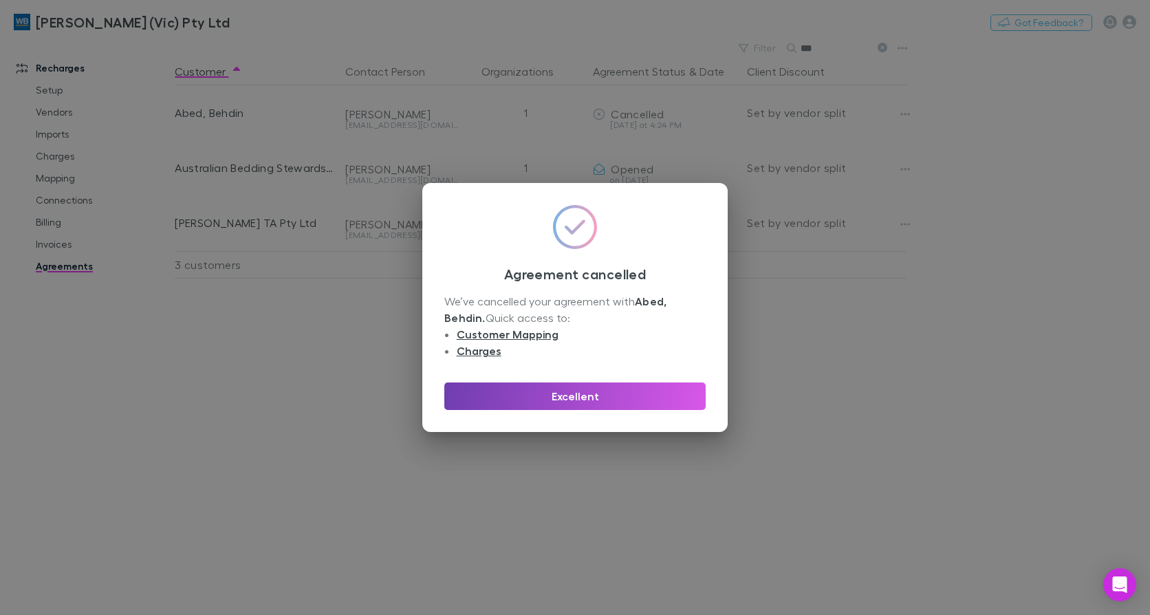
drag, startPoint x: 592, startPoint y: 389, endPoint x: 6, endPoint y: 409, distance: 586.3
click at [592, 388] on button "Excellent" at bounding box center [574, 396] width 261 height 28
